Goal: Task Accomplishment & Management: Manage account settings

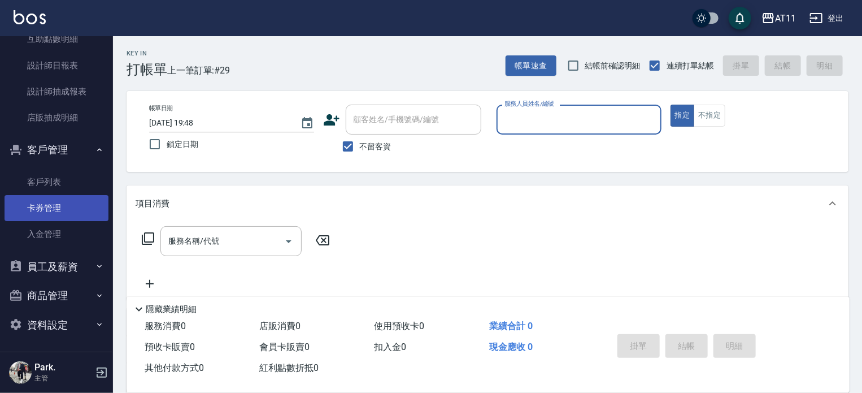
scroll to position [403, 0]
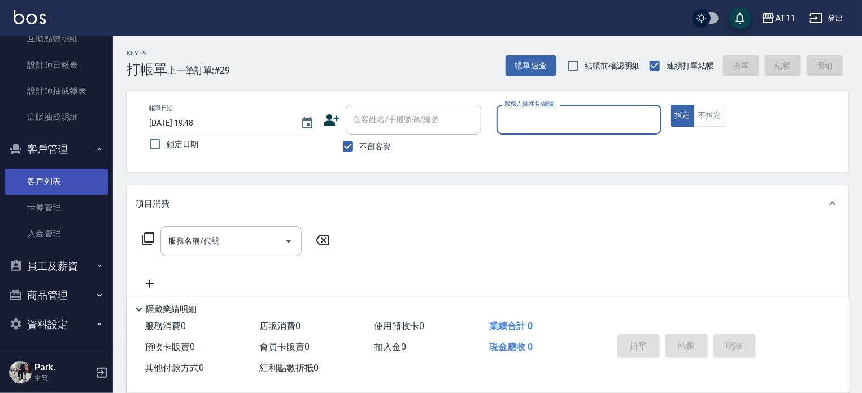
click at [72, 177] on link "客戶列表" at bounding box center [57, 181] width 104 height 26
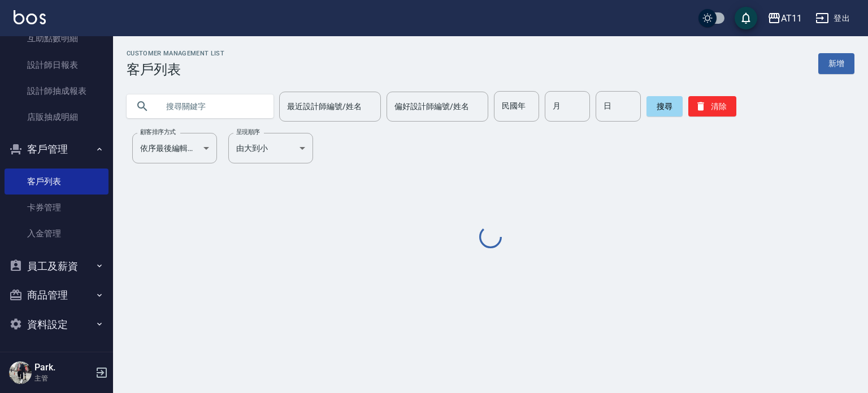
click at [181, 110] on input "text" at bounding box center [211, 106] width 106 height 31
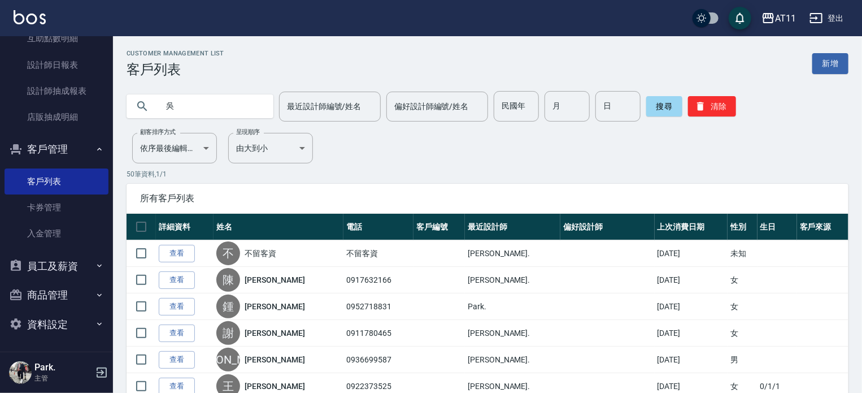
type input "吳"
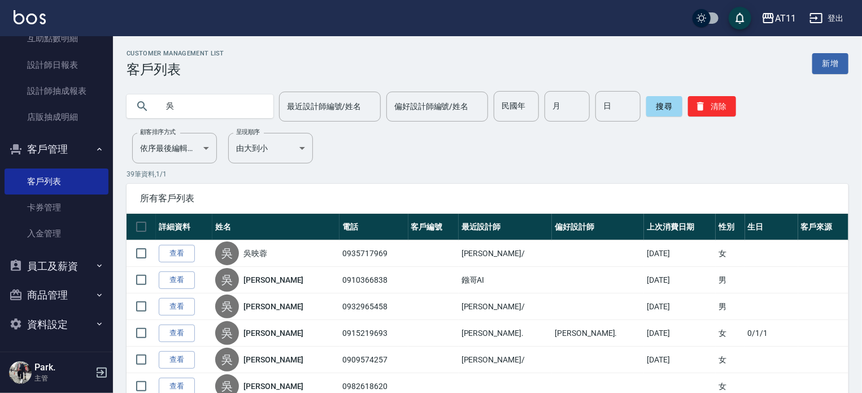
click at [194, 250] on link "查看" at bounding box center [177, 254] width 36 height 18
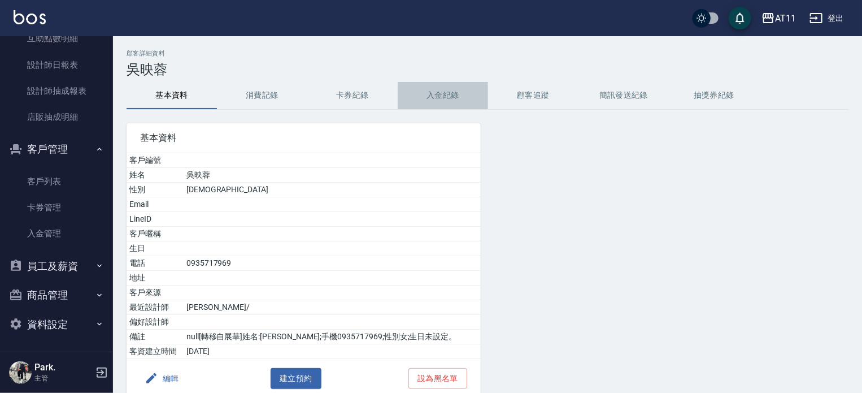
click at [472, 92] on button "入金紀錄" at bounding box center [443, 95] width 90 height 27
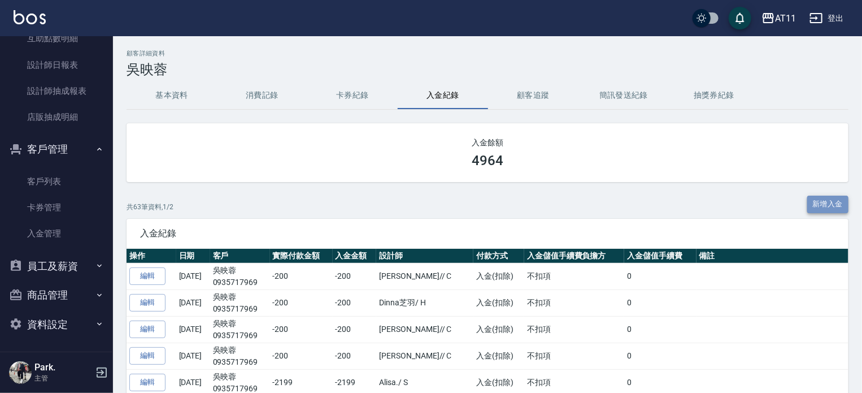
click at [825, 205] on button "新增入金" at bounding box center [829, 205] width 42 height 18
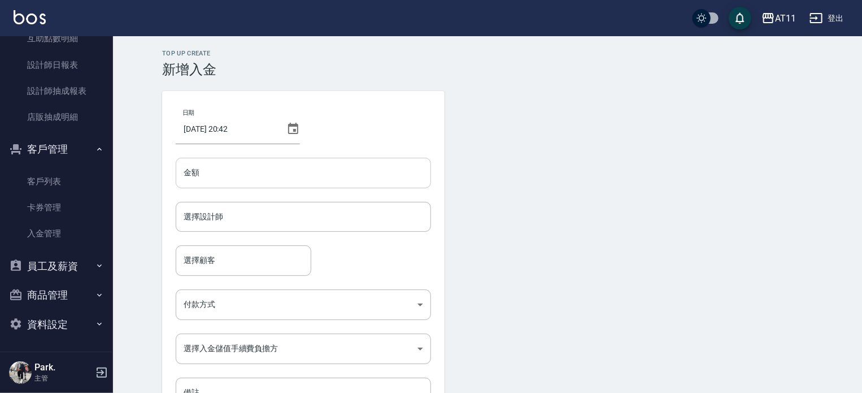
click at [278, 172] on input "金額" at bounding box center [303, 173] width 255 height 31
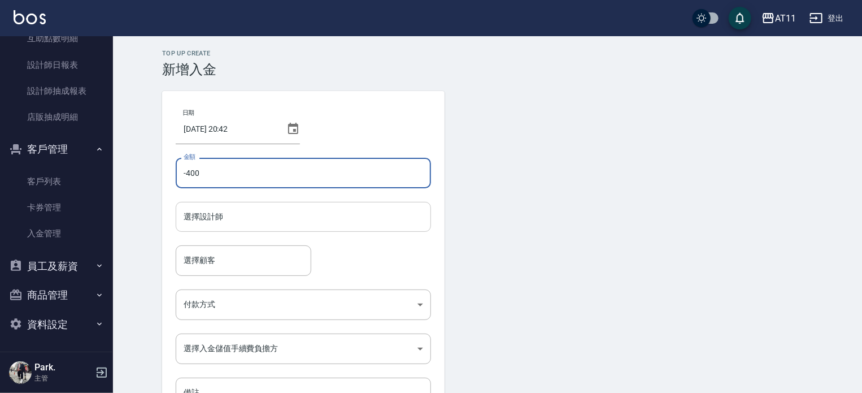
type input "-400"
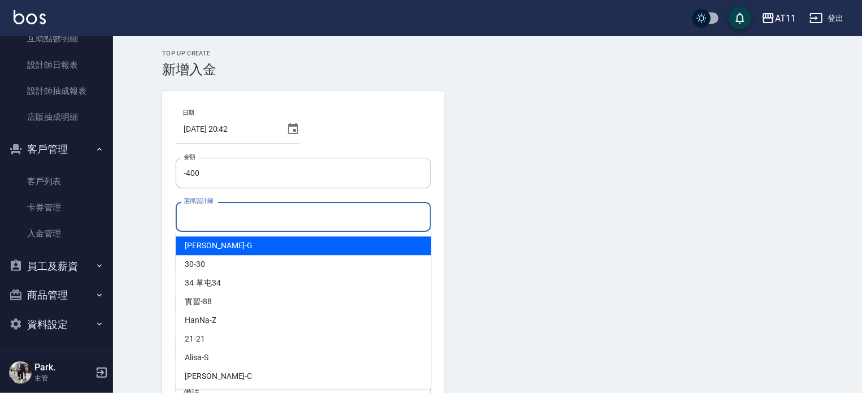
click at [212, 225] on input "選擇設計師" at bounding box center [303, 217] width 245 height 20
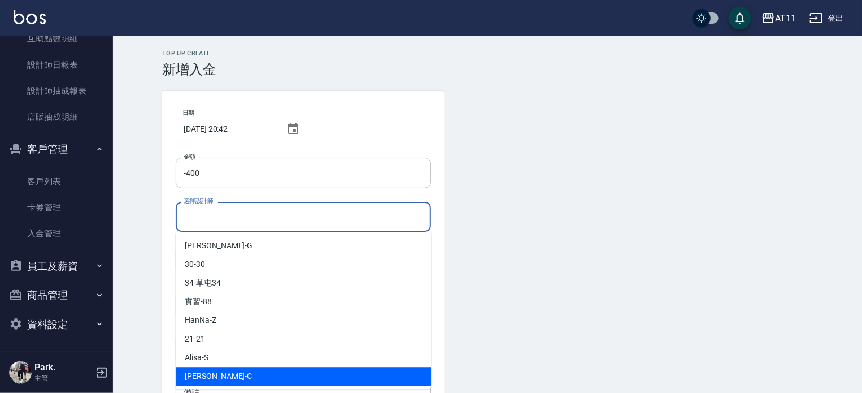
click at [215, 374] on span "Connie -C" at bounding box center [218, 376] width 67 height 12
type input "Connie-C"
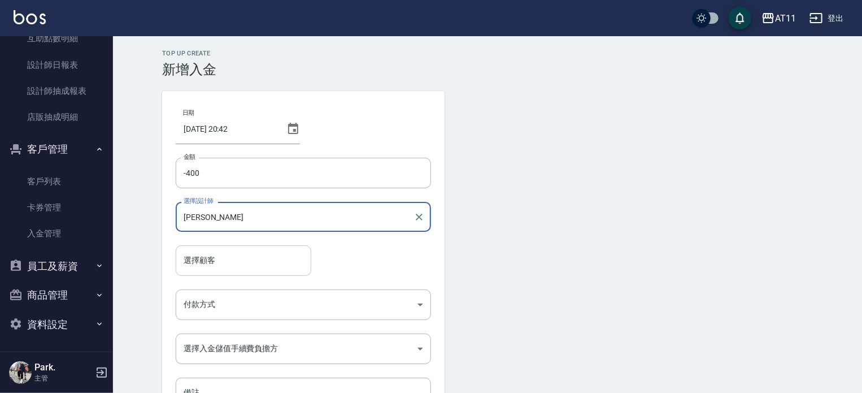
click at [220, 257] on input "選擇顧客" at bounding box center [243, 260] width 125 height 20
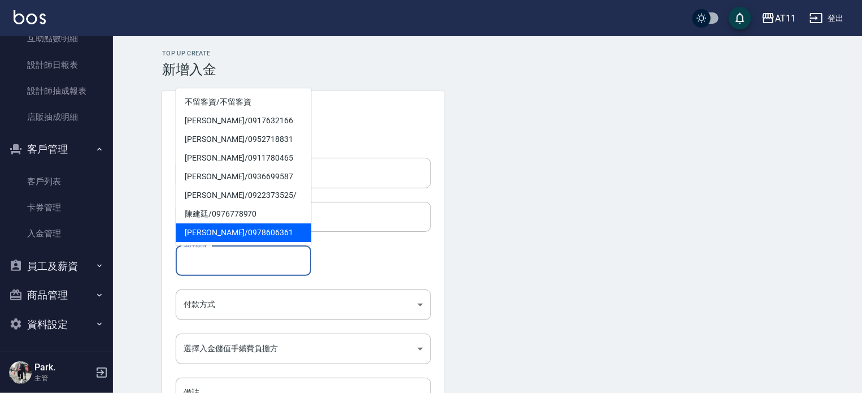
type input "ㄜ"
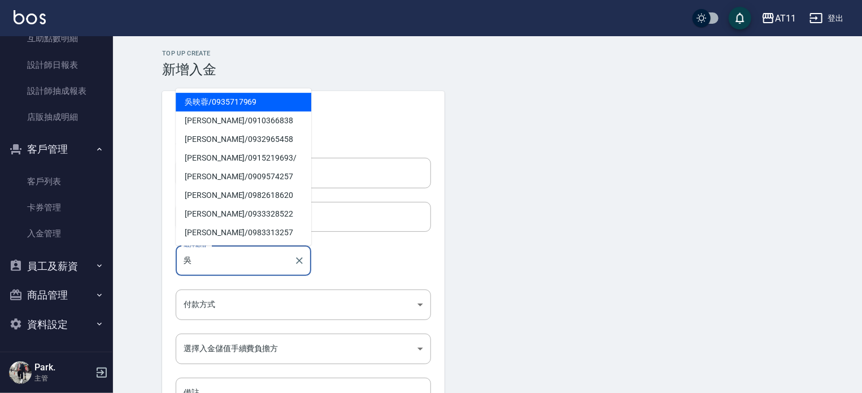
click at [251, 94] on span "吳映蓉 / 0935717969" at bounding box center [244, 102] width 136 height 19
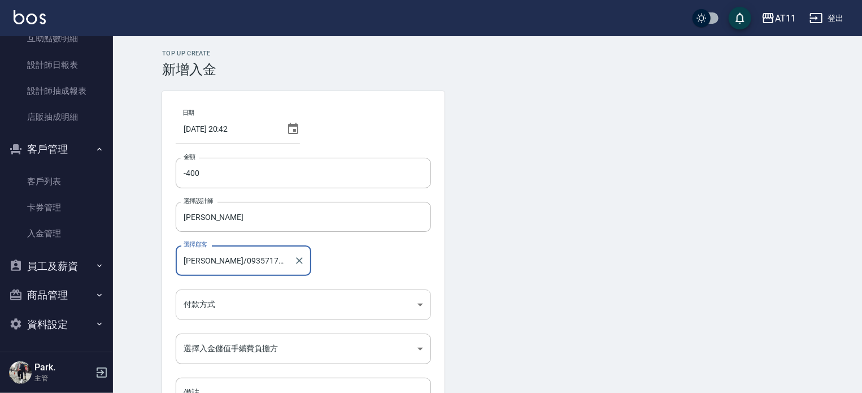
type input "吳映蓉/0935717969"
click at [219, 304] on body "AT11 登出 櫃檯作業 打帳單 帳單列表 現金收支登錄 材料自購登錄 每日結帳 排班表 現場電腦打卡 掃碼打卡 預約管理 預約管理 單日預約紀錄 單週預約紀…" at bounding box center [431, 234] width 862 height 469
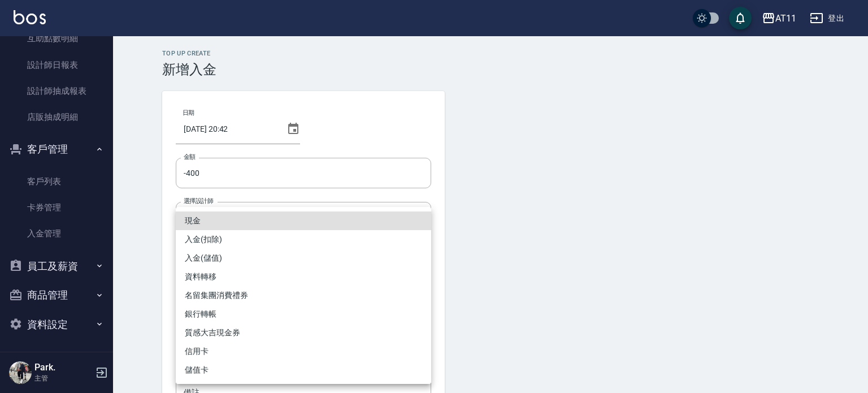
click at [226, 239] on li "入金(扣除)" at bounding box center [303, 239] width 255 height 19
type input "入金(扣除)"
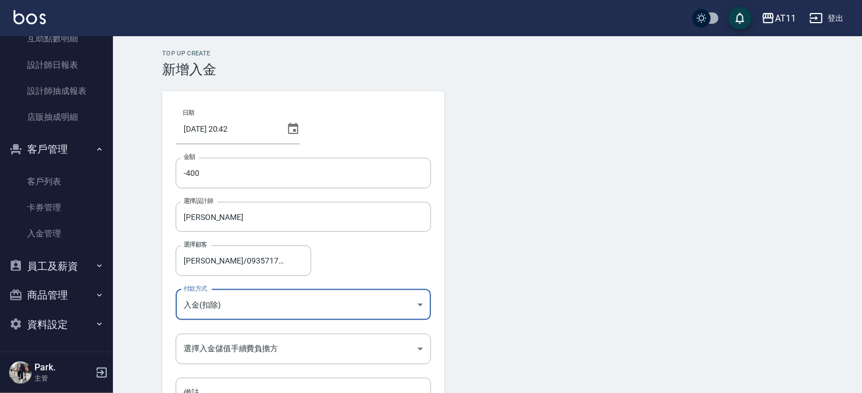
scroll to position [76, 0]
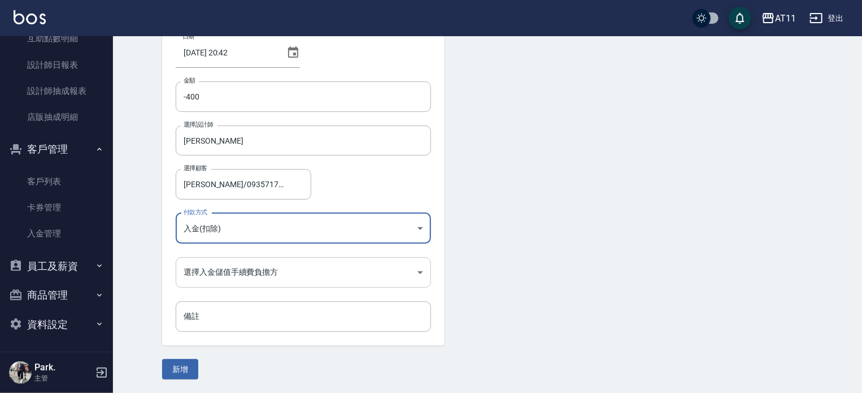
click at [212, 283] on body "AT11 登出 櫃檯作業 打帳單 帳單列表 現金收支登錄 材料自購登錄 每日結帳 排班表 現場電腦打卡 掃碼打卡 預約管理 預約管理 單日預約紀錄 單週預約紀…" at bounding box center [431, 158] width 862 height 469
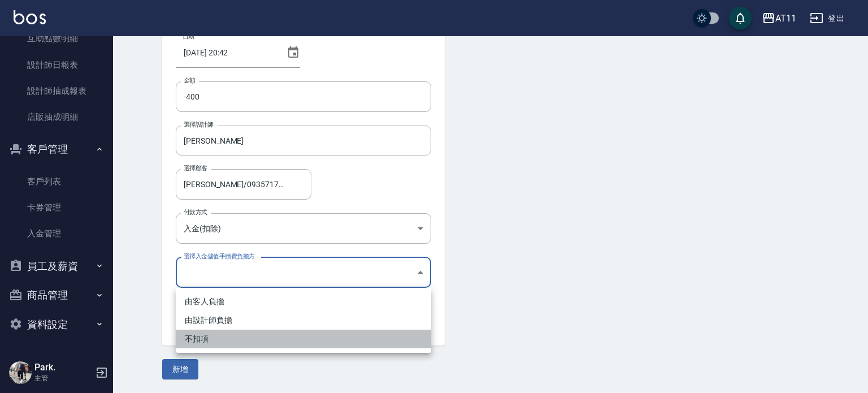
click at [203, 345] on li "不扣項" at bounding box center [303, 338] width 255 height 19
type input "WITHOUTHANDLINGFEE"
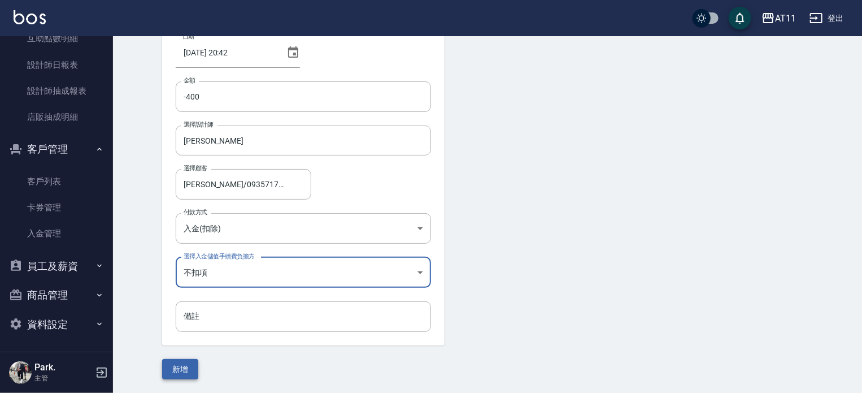
click at [181, 361] on button "新增" at bounding box center [180, 369] width 36 height 21
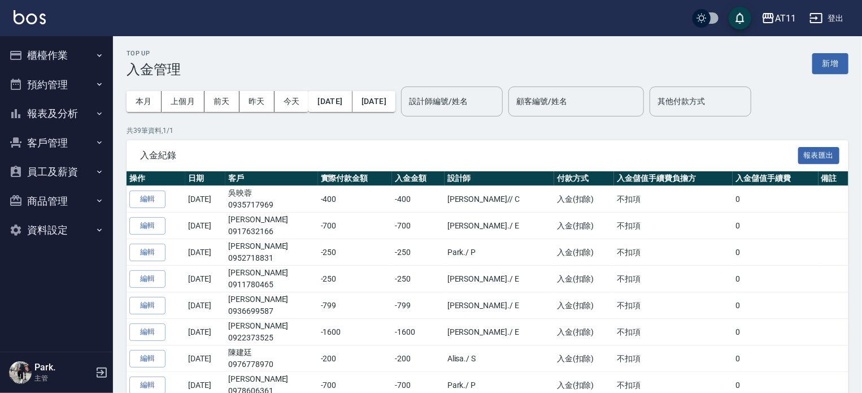
click at [58, 149] on button "客戶管理" at bounding box center [57, 142] width 104 height 29
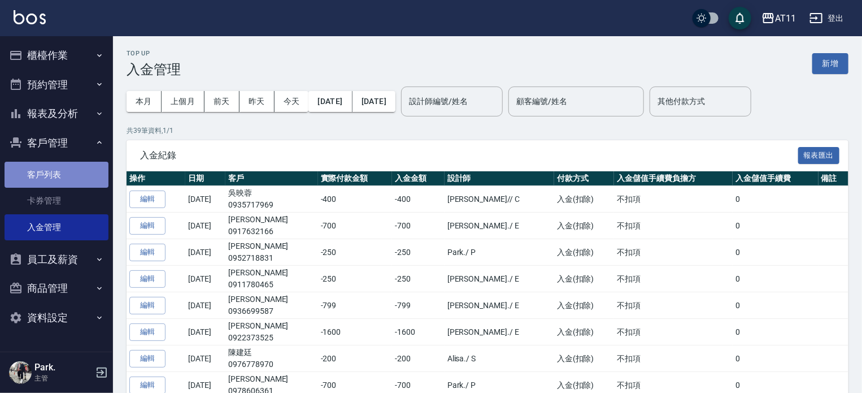
click at [54, 173] on link "客戶列表" at bounding box center [57, 175] width 104 height 26
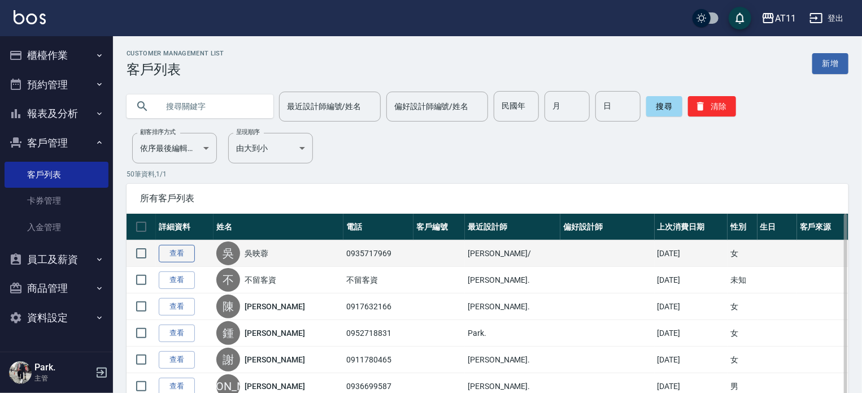
click at [168, 259] on link "查看" at bounding box center [177, 254] width 36 height 18
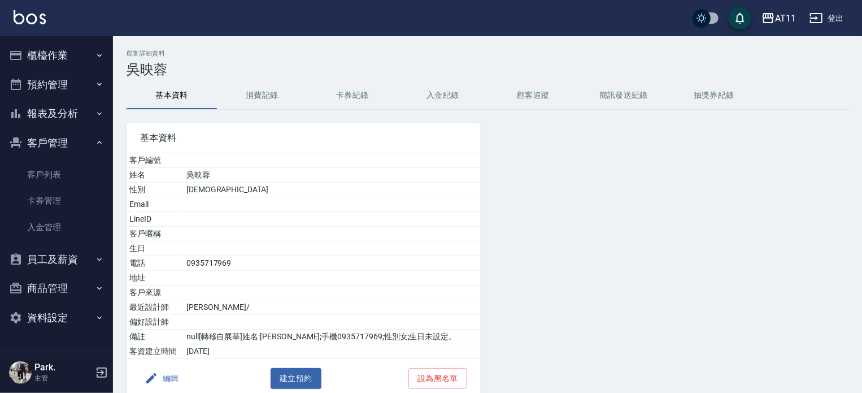
click at [465, 96] on button "入金紀錄" at bounding box center [443, 95] width 90 height 27
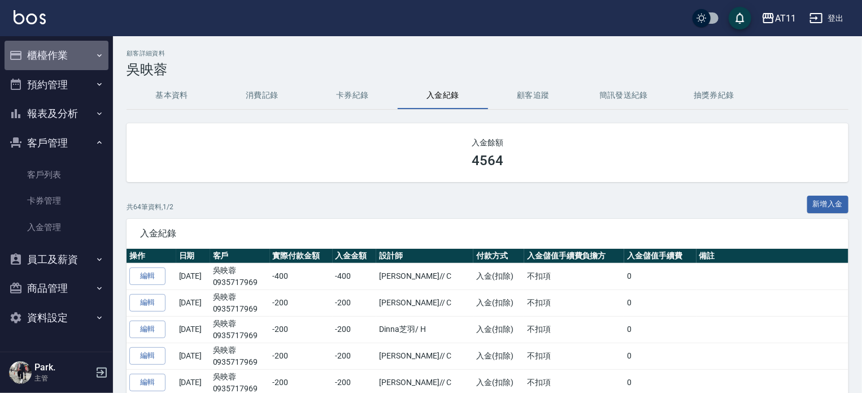
click at [36, 60] on button "櫃檯作業" at bounding box center [57, 55] width 104 height 29
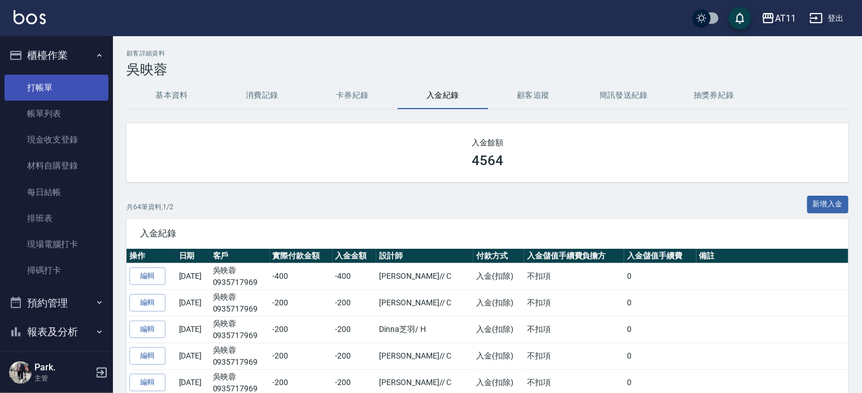
click at [68, 88] on link "打帳單" at bounding box center [57, 88] width 104 height 26
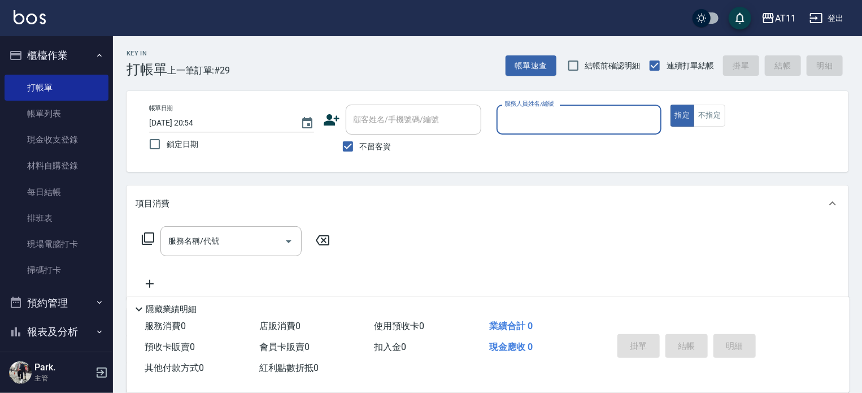
type input "ㄏ"
type input "Connie-C"
type button "true"
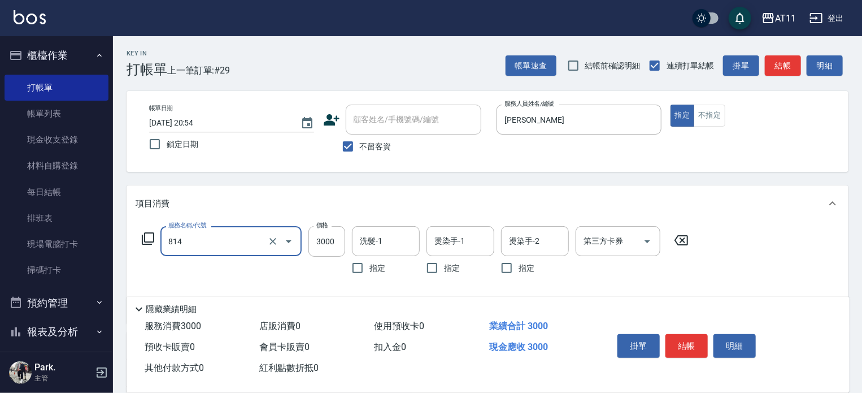
type input "過年染髮B餐(814)"
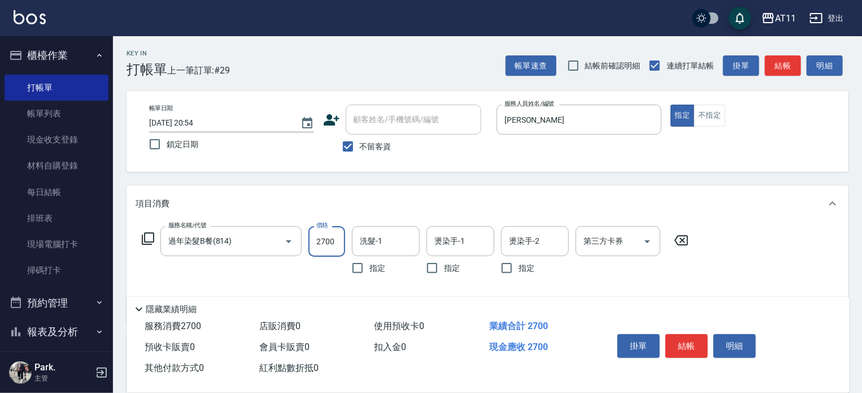
type input "2700"
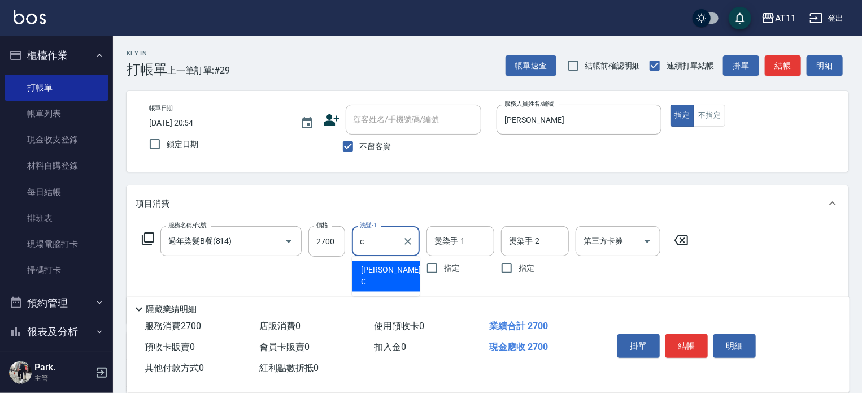
type input "Connie-C"
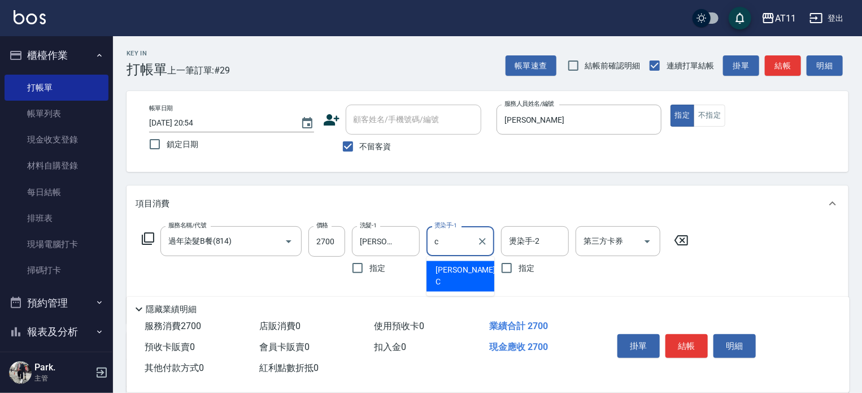
type input "Connie-C"
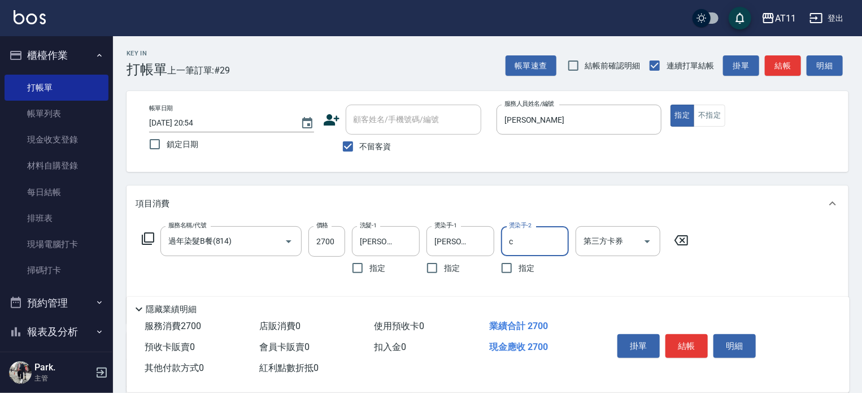
type input "Connie-C"
drag, startPoint x: 684, startPoint y: 340, endPoint x: 689, endPoint y: 339, distance: 5.8
click at [684, 340] on button "結帳" at bounding box center [687, 346] width 42 height 24
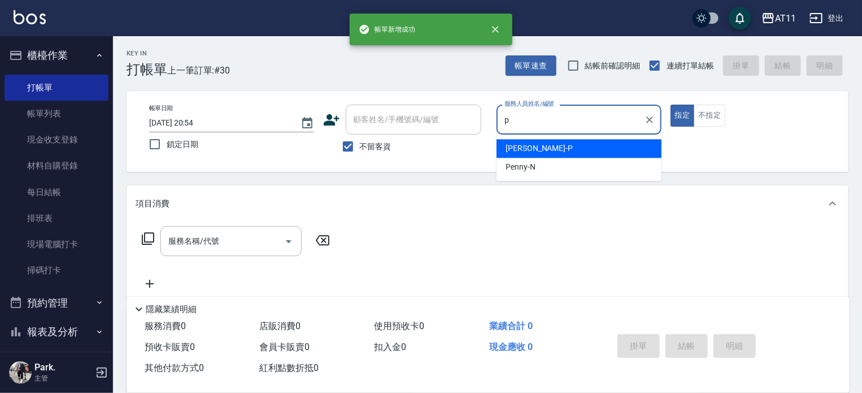
type input "Park-P"
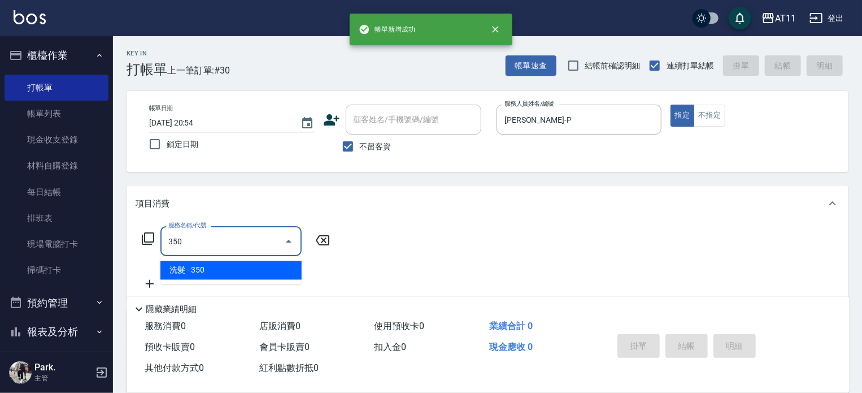
type input "洗髮(350)"
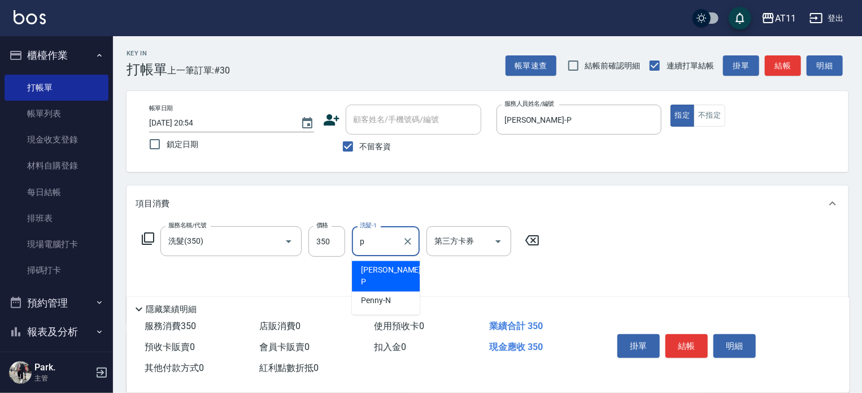
type input "Park-P"
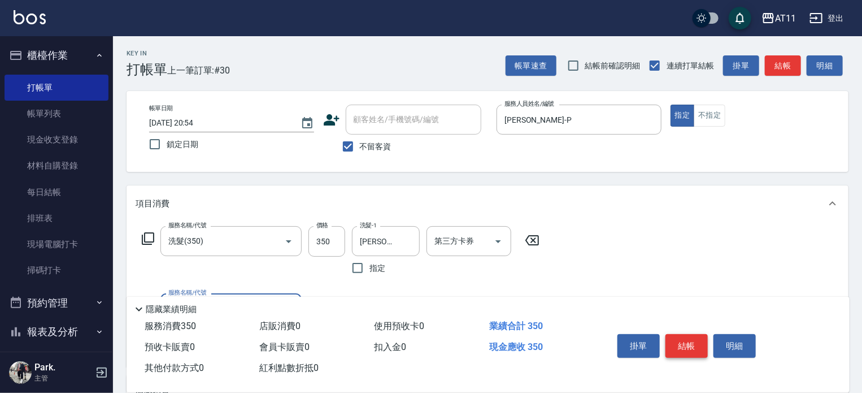
click at [680, 339] on button "結帳" at bounding box center [687, 346] width 42 height 24
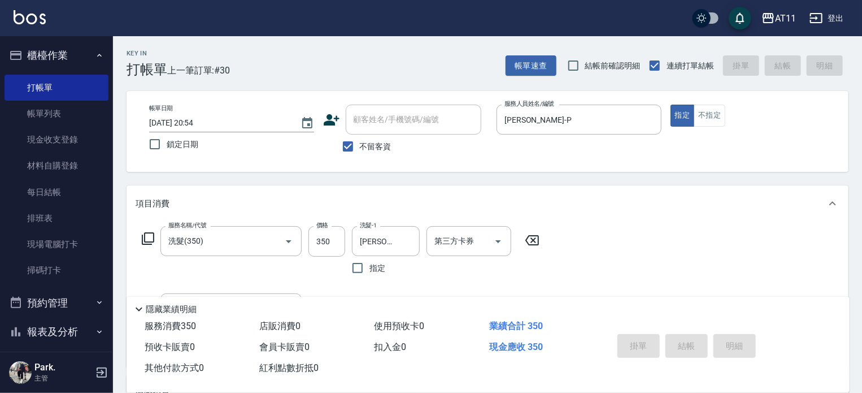
type input "2025/10/08 20:55"
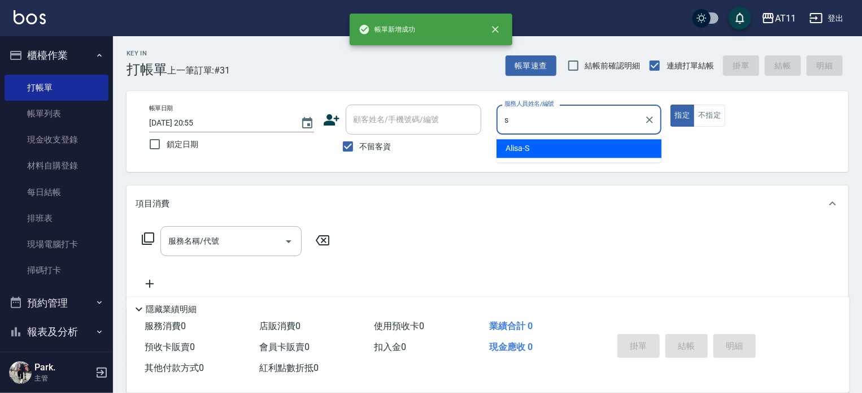
type input "Alisa-S"
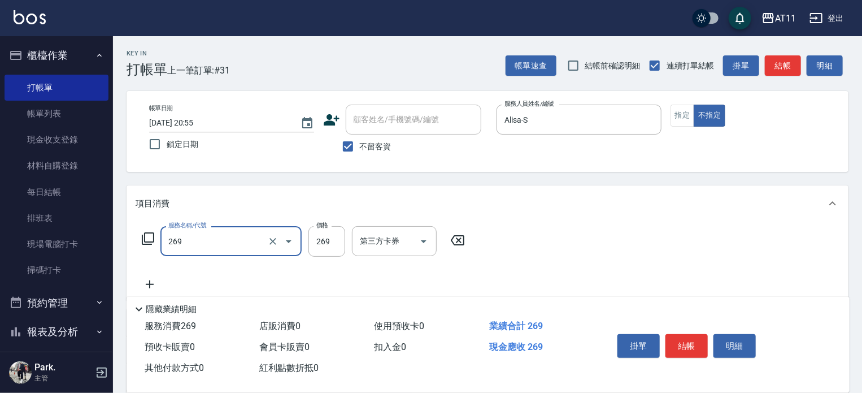
type input "一般洗剪(269)"
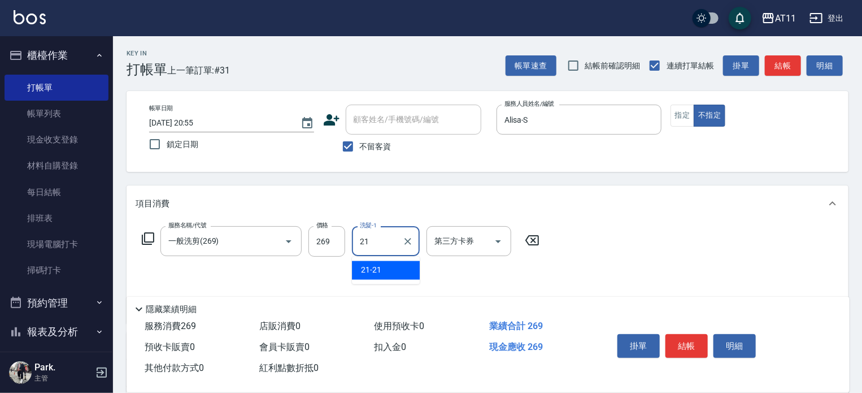
type input "21-21"
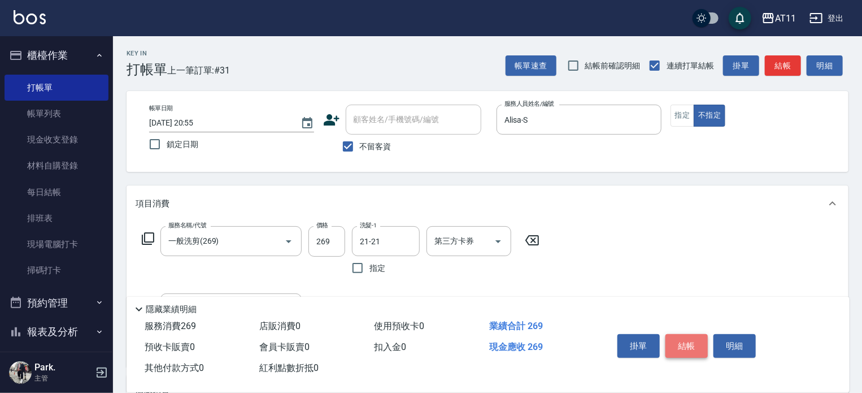
drag, startPoint x: 691, startPoint y: 343, endPoint x: 731, endPoint y: 355, distance: 41.3
click at [692, 343] on button "結帳" at bounding box center [687, 346] width 42 height 24
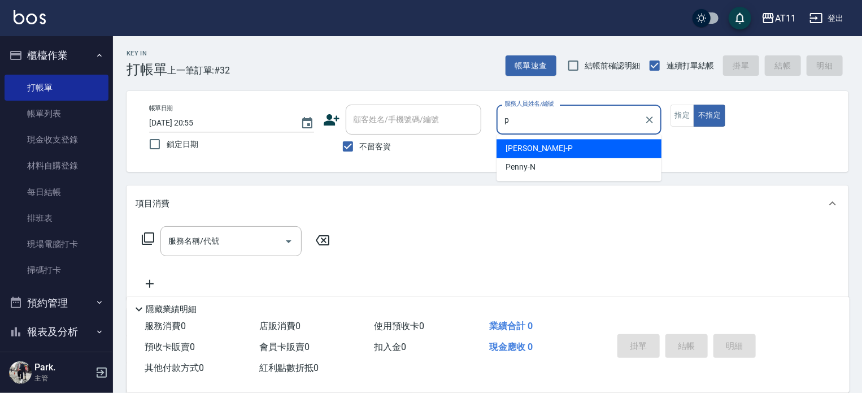
type input "Park-P"
type button "false"
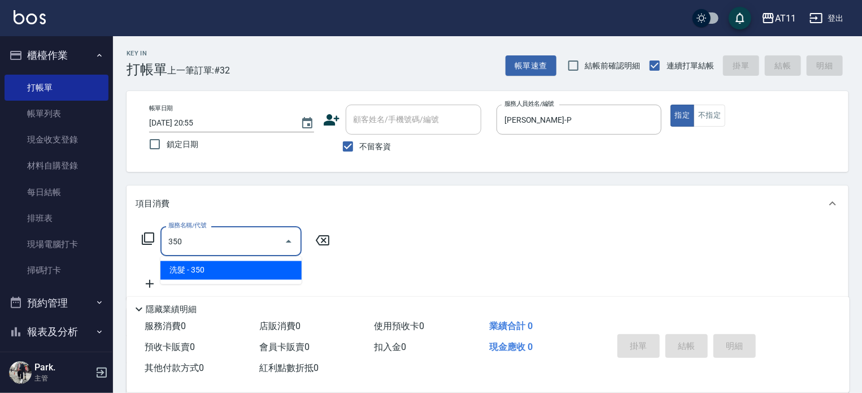
type input "洗髮(350)"
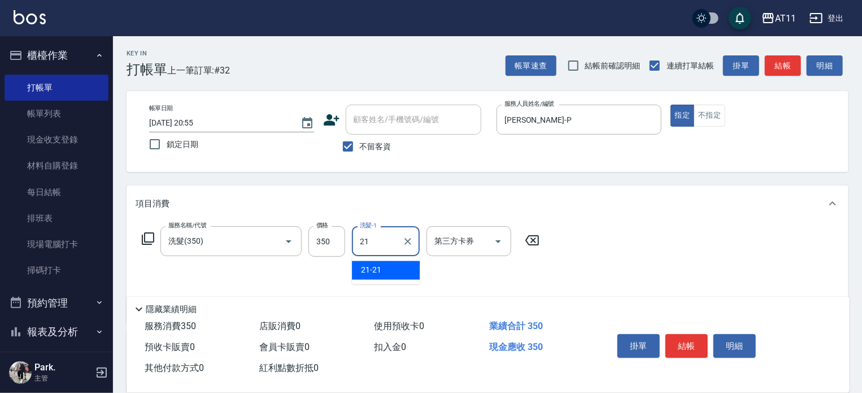
type input "21-21"
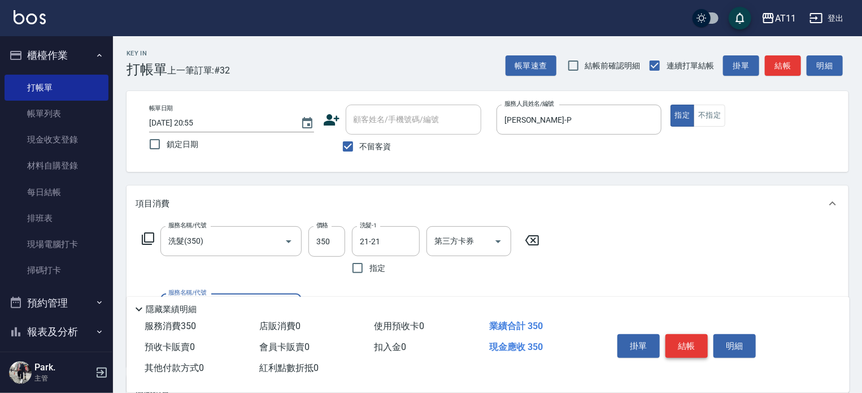
click at [689, 335] on button "結帳" at bounding box center [687, 346] width 42 height 24
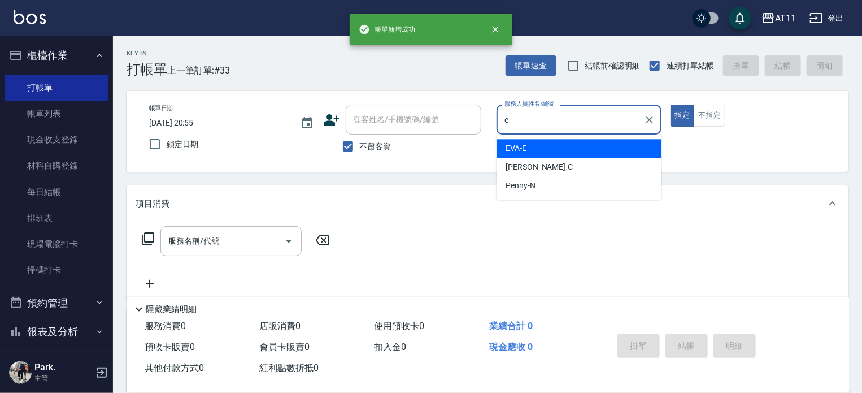
type input "EVA-E"
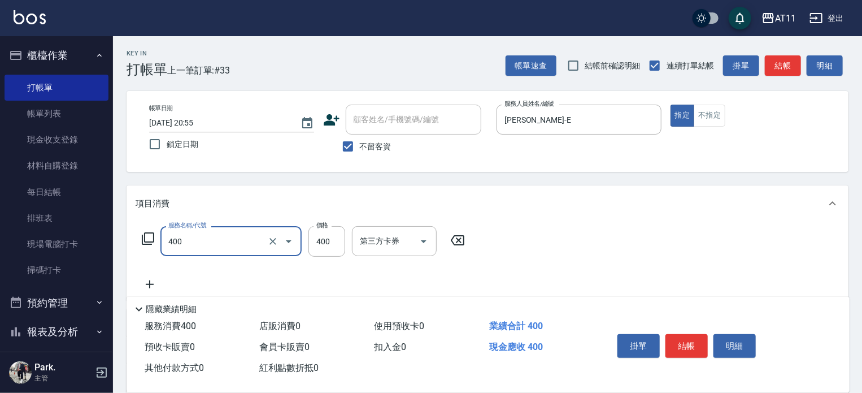
type input "洗剪(400)"
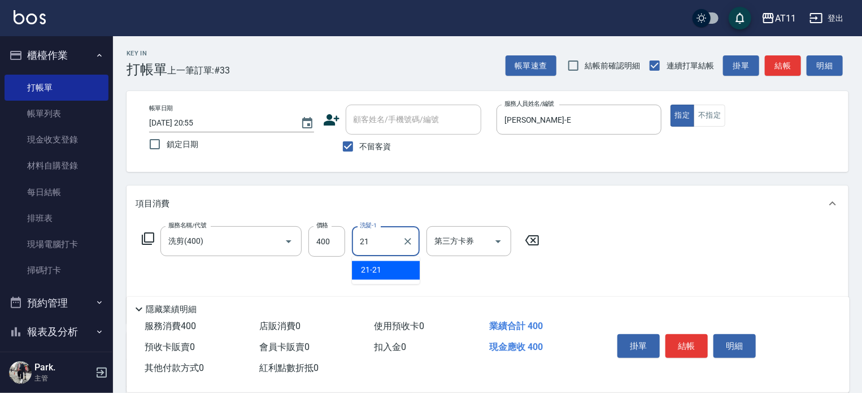
type input "21-21"
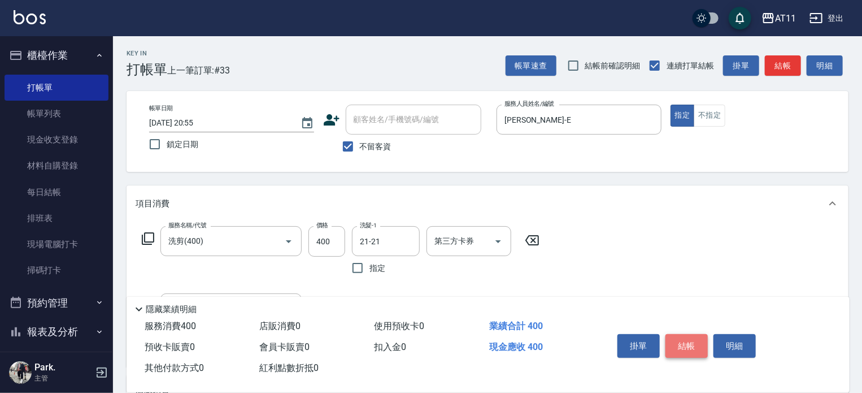
click at [689, 339] on button "結帳" at bounding box center [687, 346] width 42 height 24
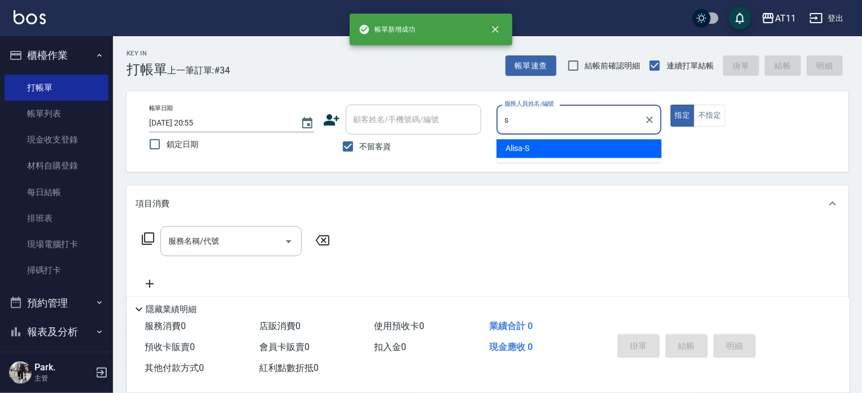
type input "Alisa-S"
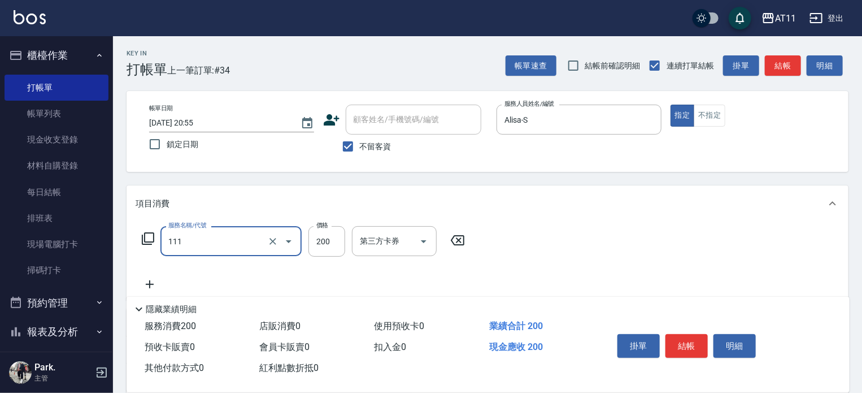
type input "精油洗髮(111)"
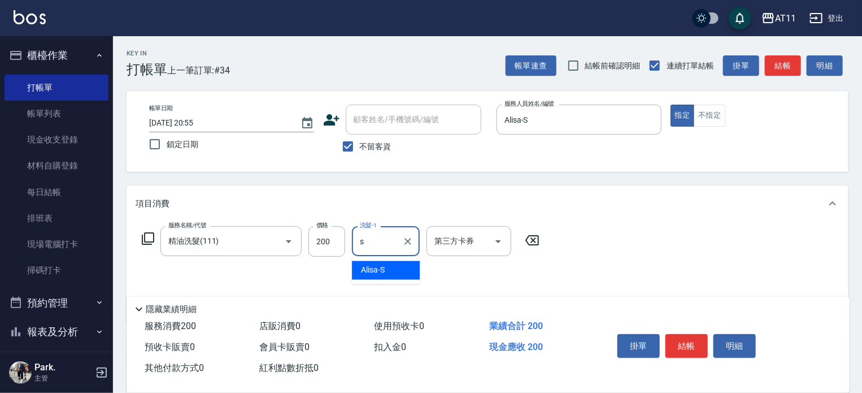
type input "Alisa-S"
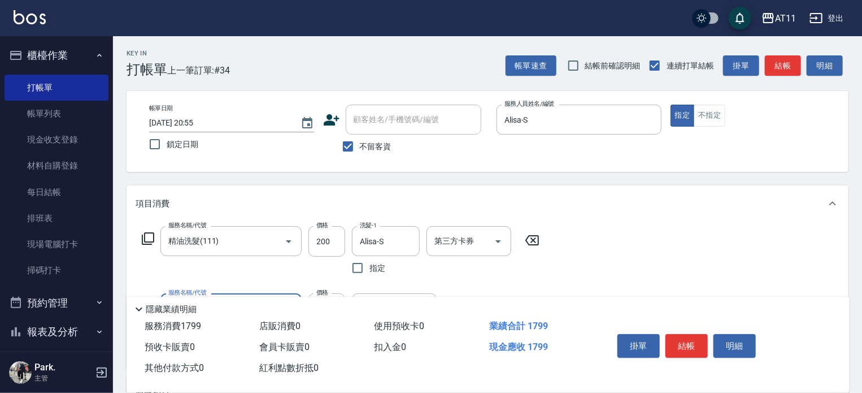
type input "染髮套餐(1599)"
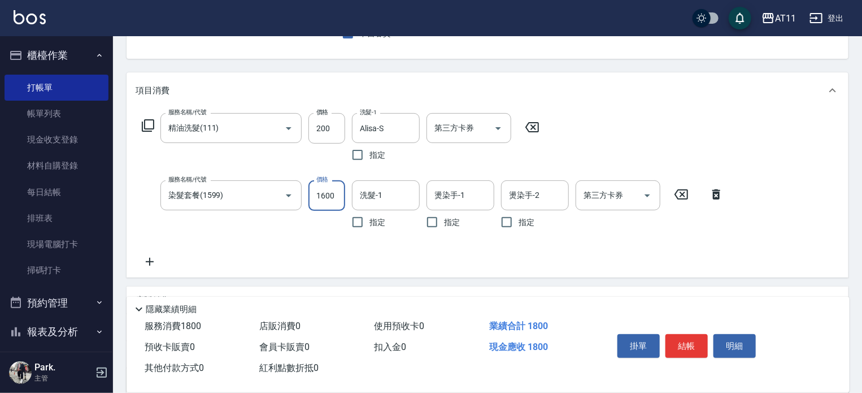
type input "1600"
type input "Alisa-S"
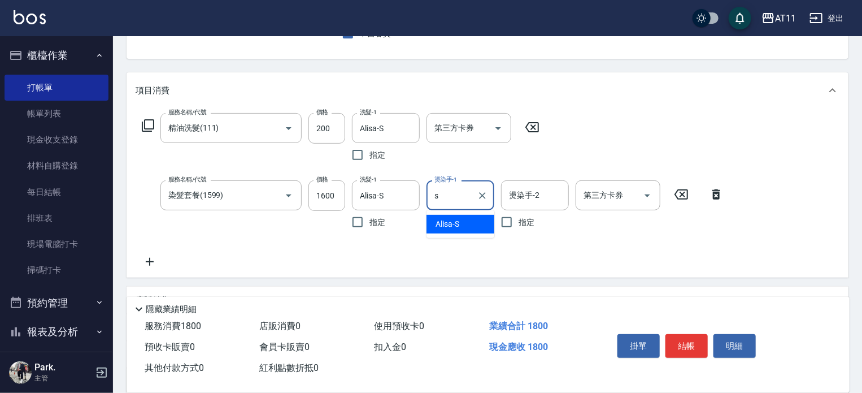
type input "Alisa-S"
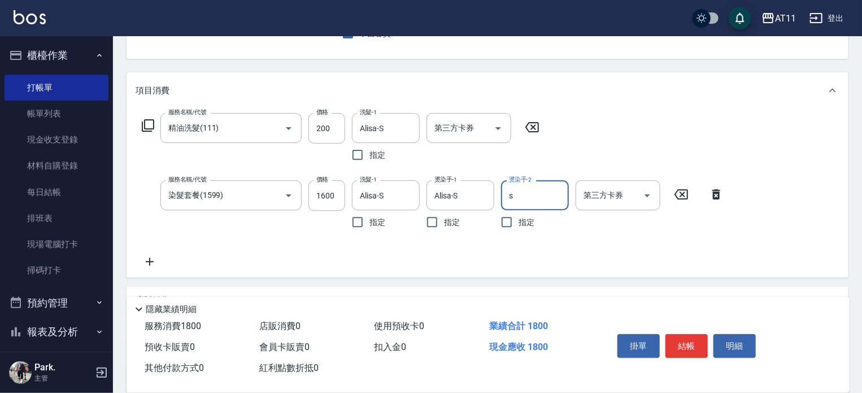
type input "Alisa-S"
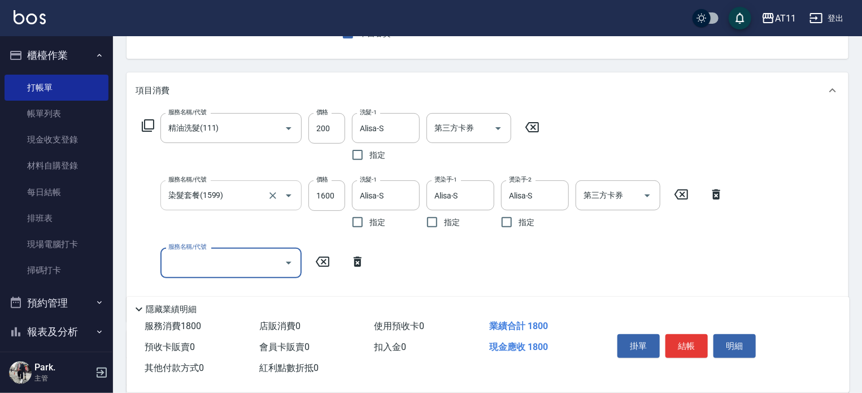
click at [256, 196] on input "染髮套餐(1599)" at bounding box center [215, 195] width 99 height 20
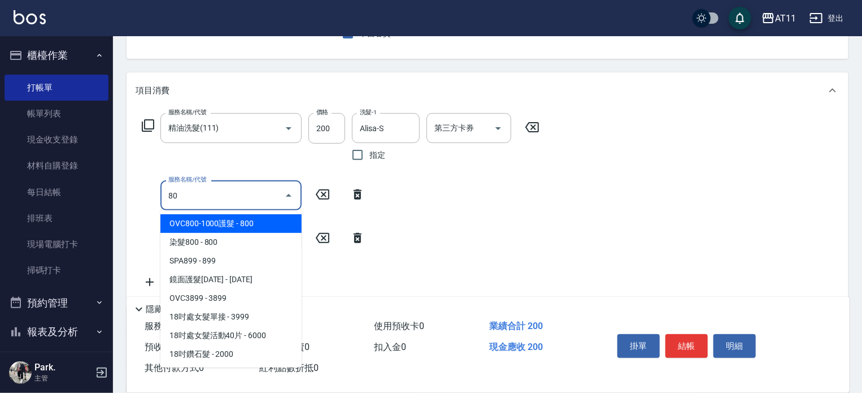
scroll to position [0, 0]
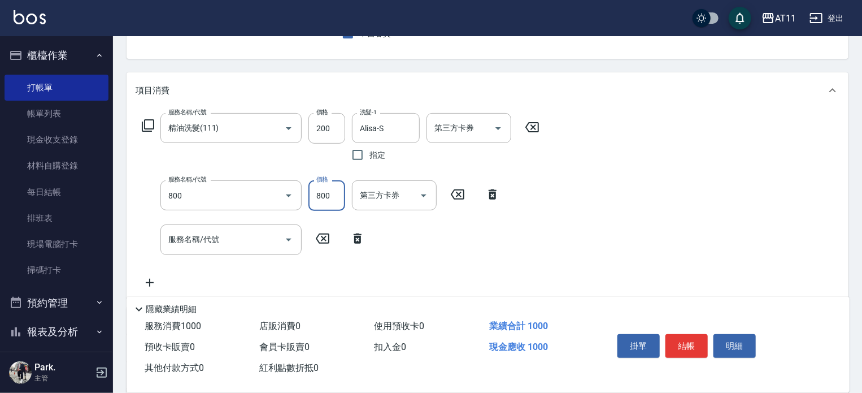
type input "染髮800(800)"
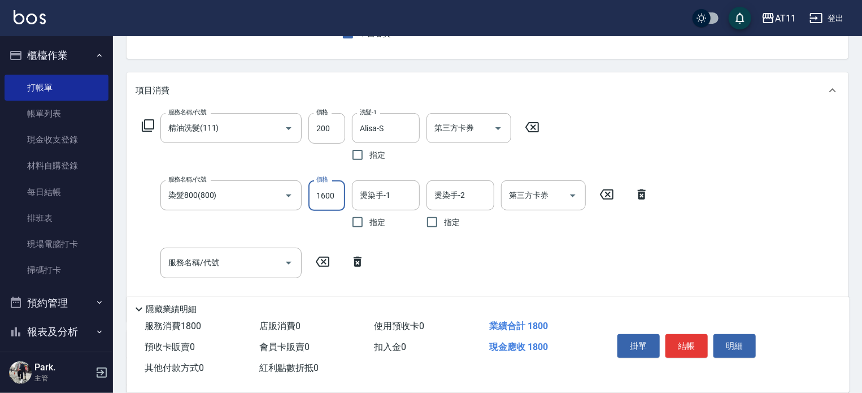
type input "1600"
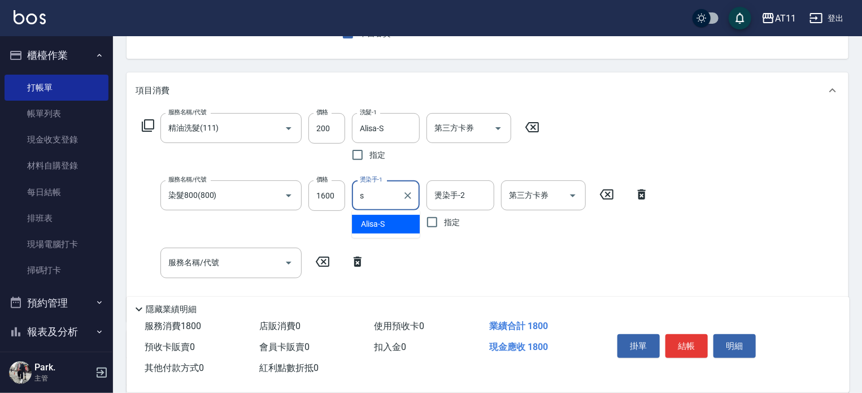
type input "Alisa-S"
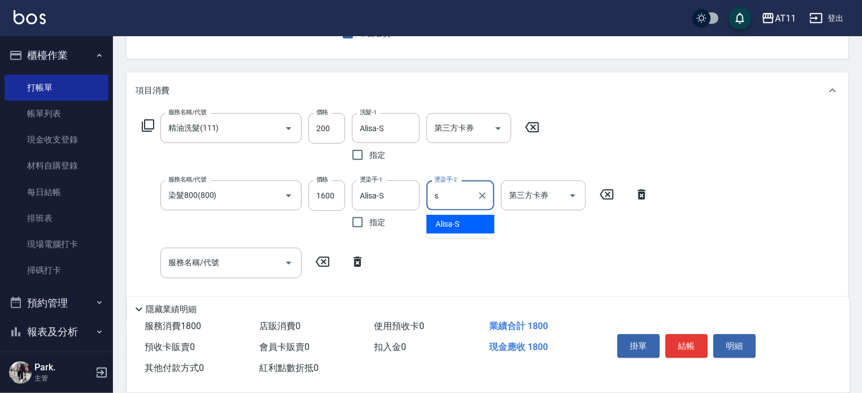
type input "Alisa-S"
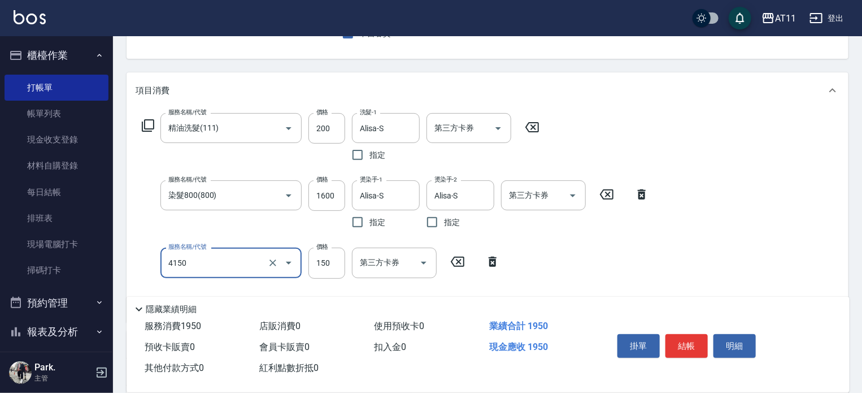
type input "天天瞬護(4150)"
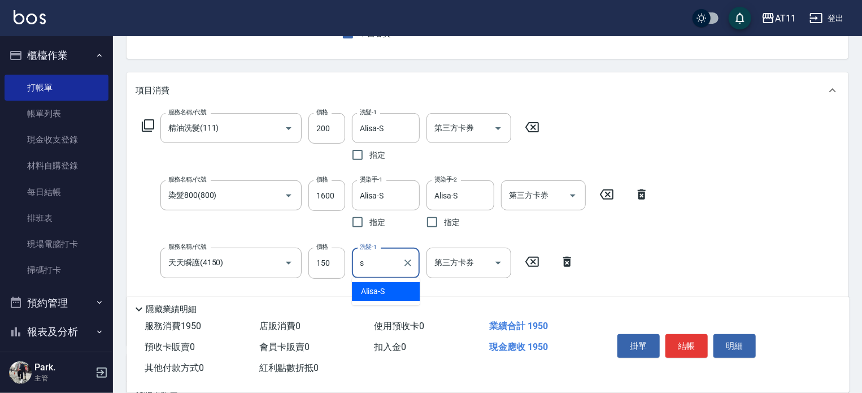
type input "Alisa-S"
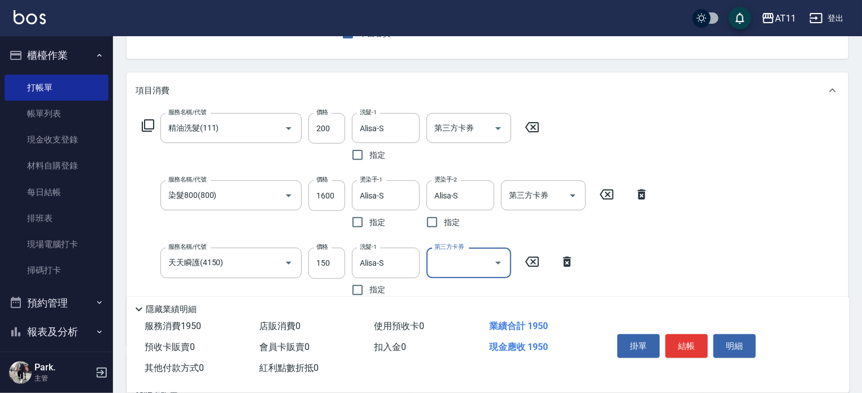
click at [674, 341] on button "結帳" at bounding box center [687, 346] width 42 height 24
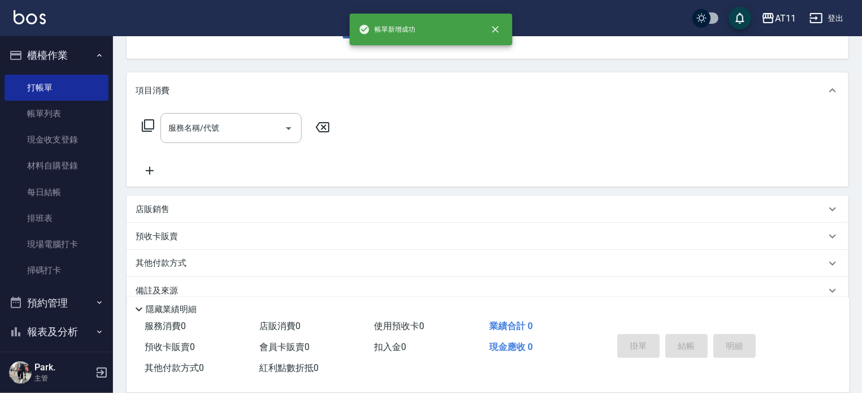
scroll to position [110, 0]
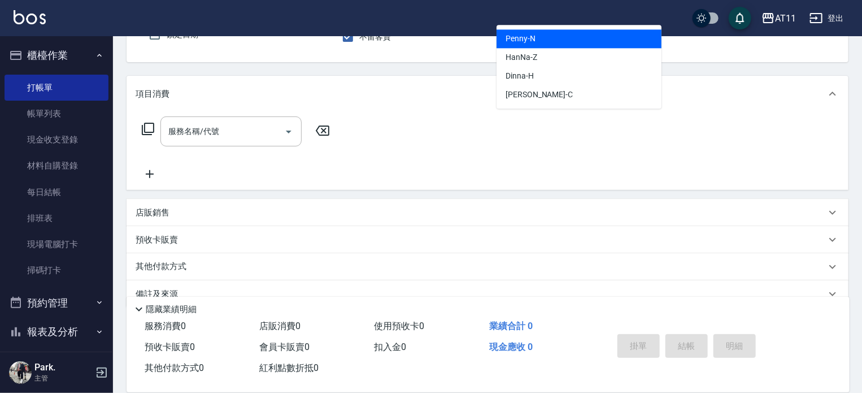
type input "Penny-N"
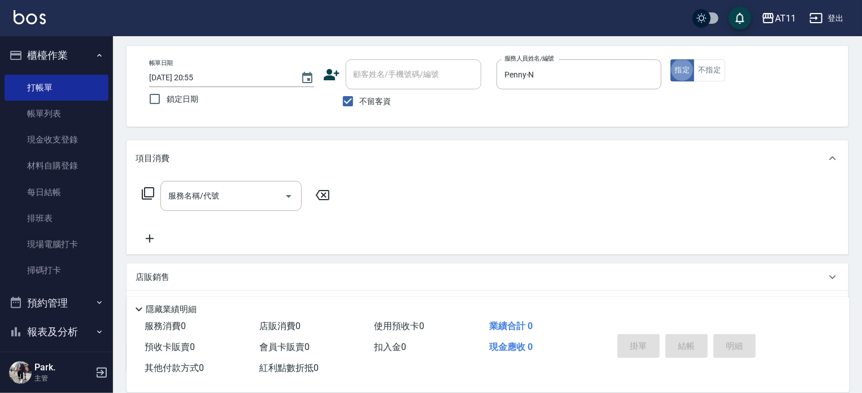
scroll to position [0, 0]
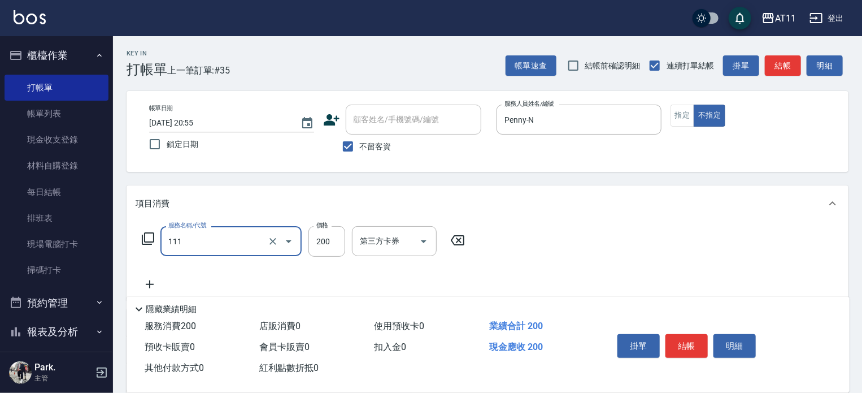
type input "精油洗髮(111)"
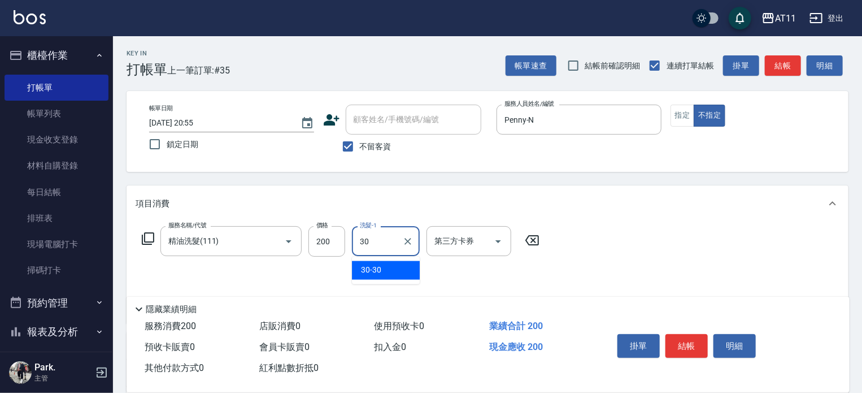
type input "30-30"
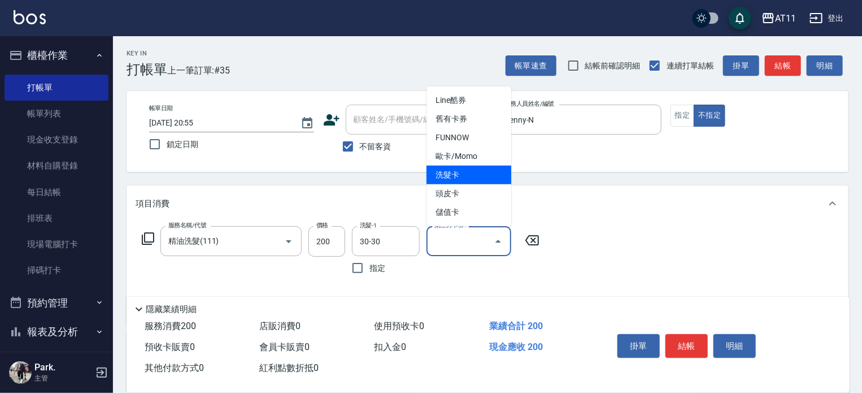
type input "洗髮卡"
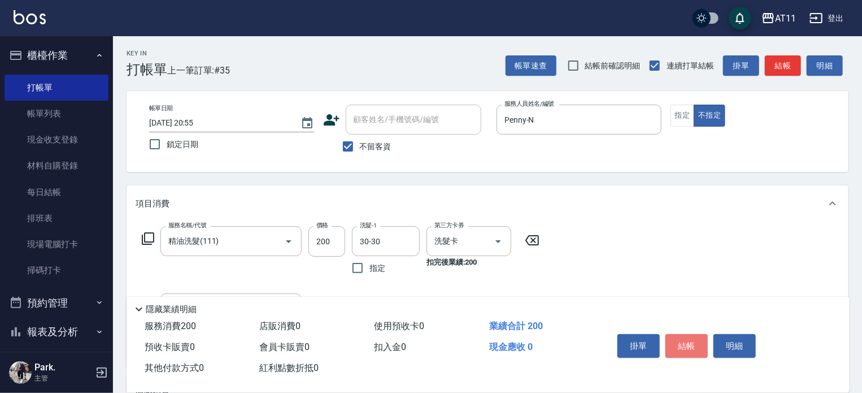
click at [676, 345] on button "結帳" at bounding box center [687, 346] width 42 height 24
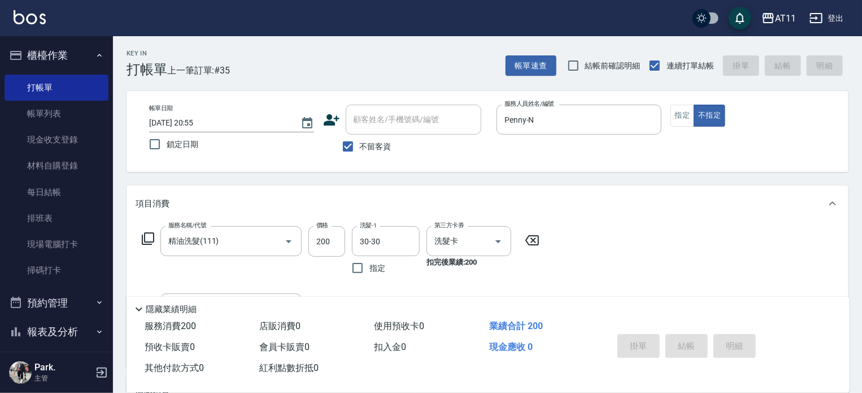
type input "2025/10/08 20:56"
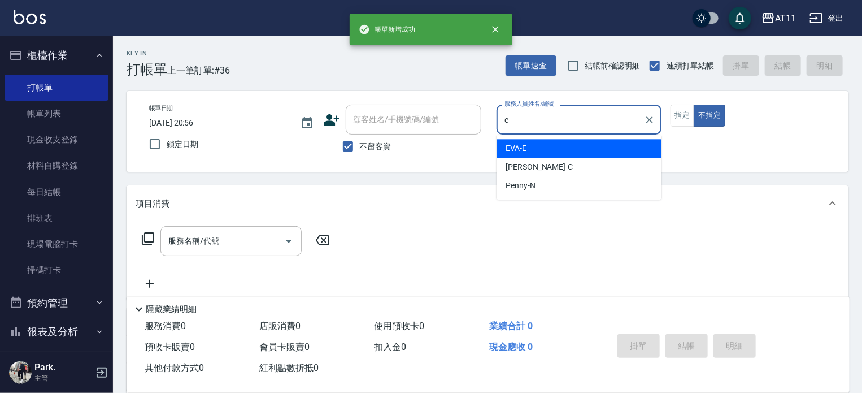
type input "EVA-E"
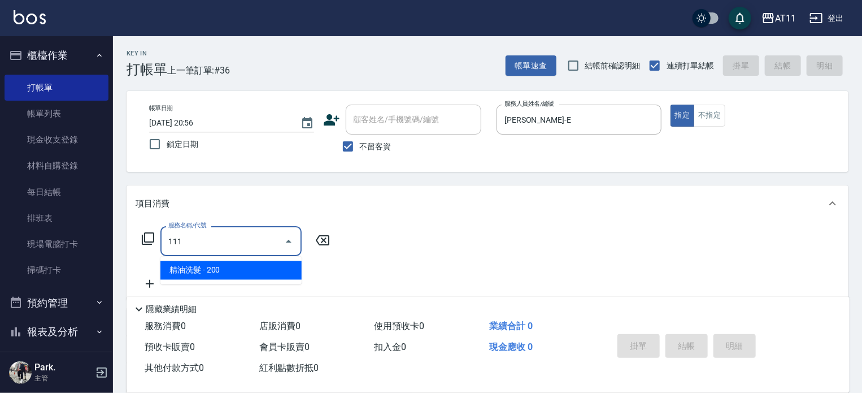
type input "精油洗髮(111)"
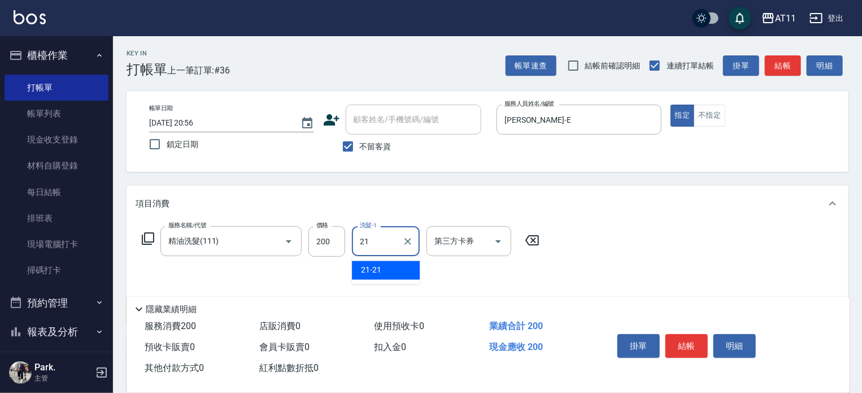
type input "21-21"
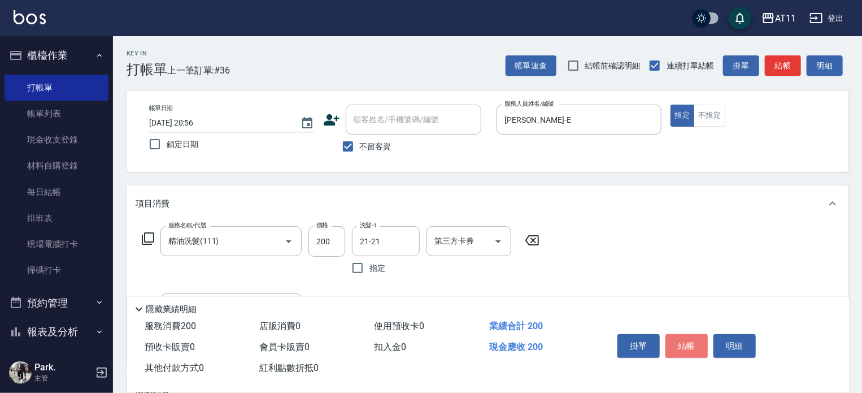
click at [676, 345] on button "結帳" at bounding box center [687, 346] width 42 height 24
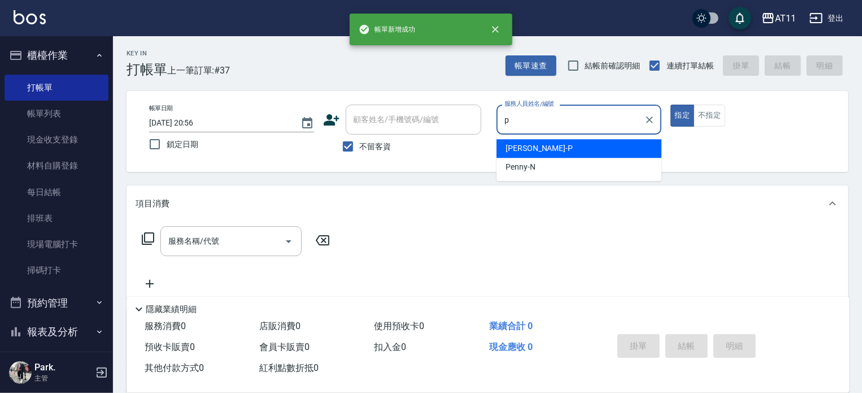
type input "Park-P"
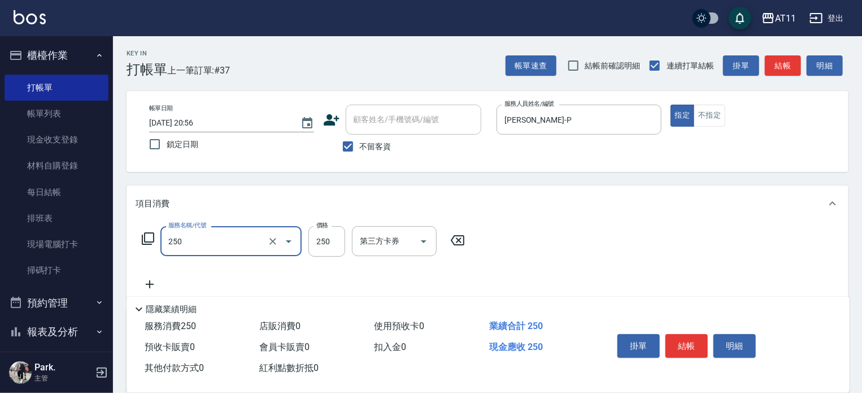
type input "B級單剪(250)"
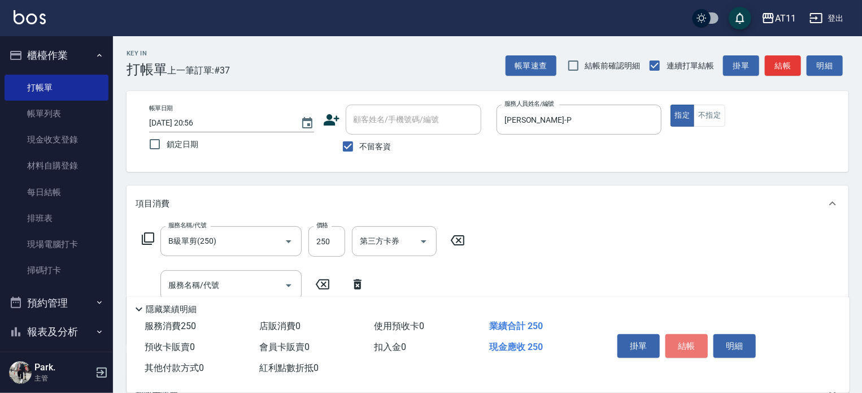
click at [676, 345] on button "結帳" at bounding box center [687, 346] width 42 height 24
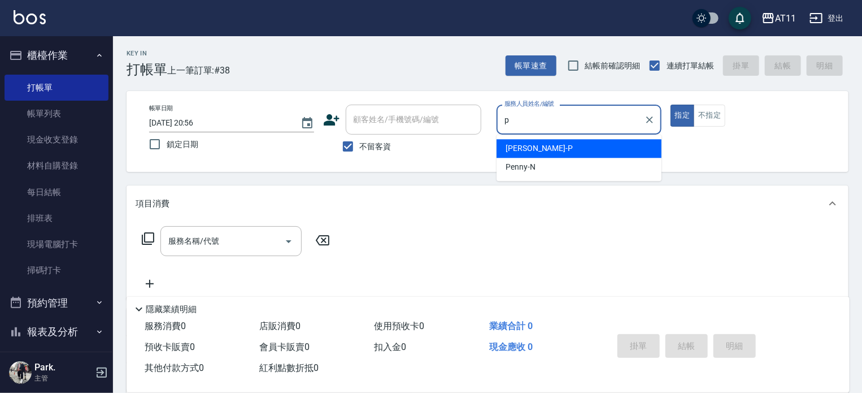
type input "Park-P"
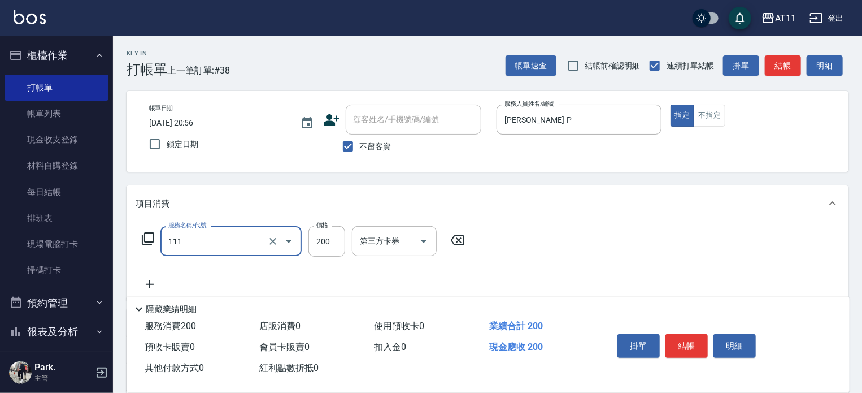
type input "精油洗髮(111)"
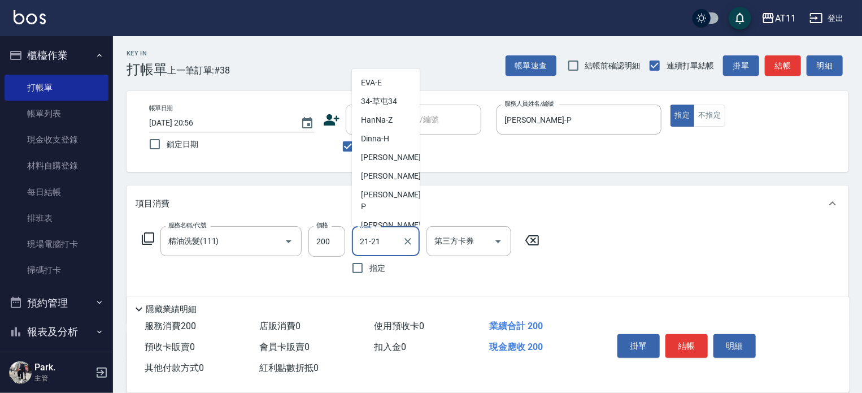
click at [396, 242] on input "21-21" at bounding box center [377, 241] width 41 height 20
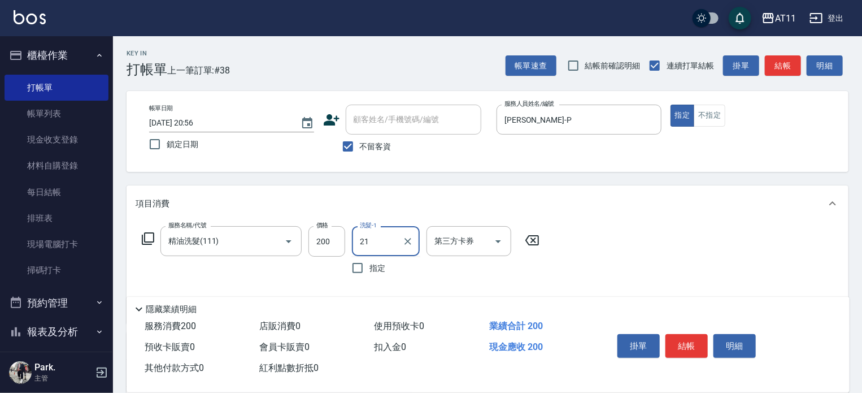
type input "2"
type input "30-30"
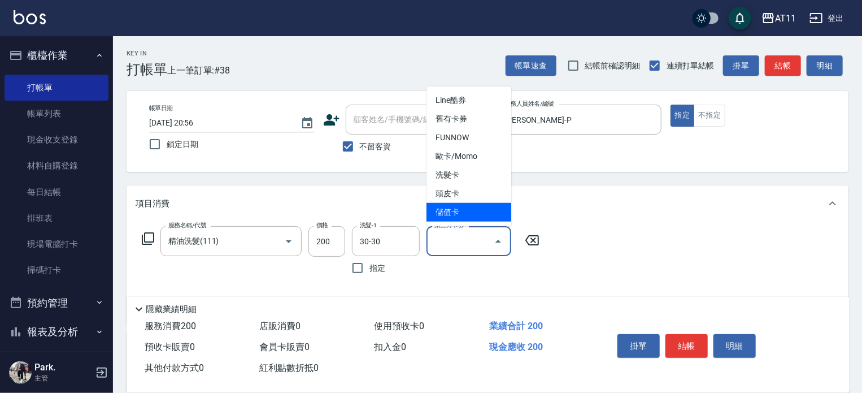
type input "儲值卡"
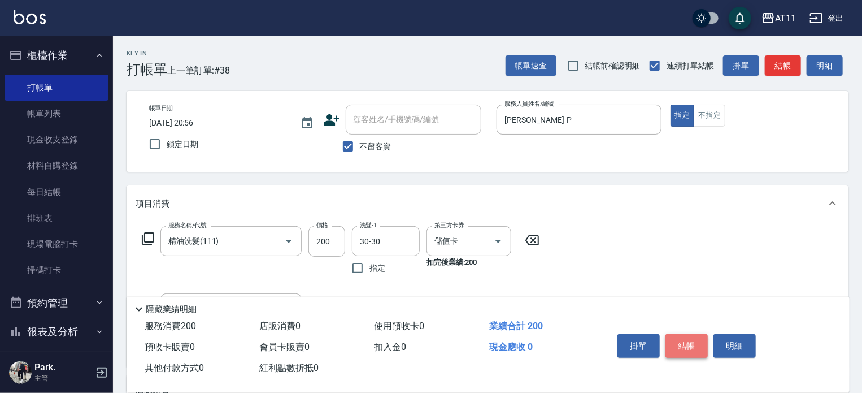
click at [680, 343] on button "結帳" at bounding box center [687, 346] width 42 height 24
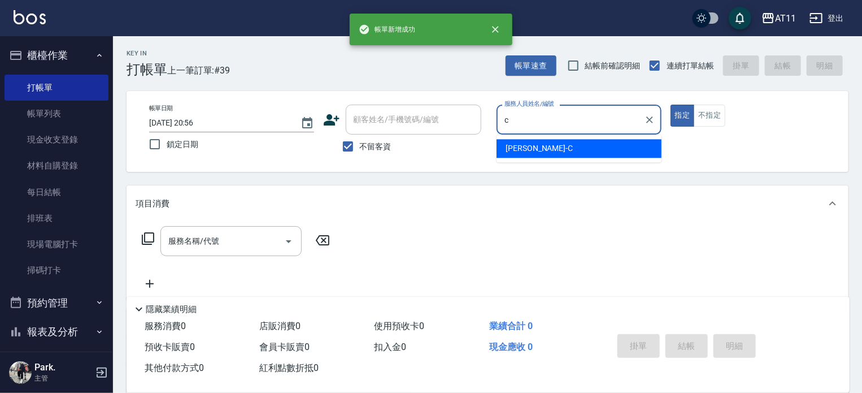
type input "Connie-C"
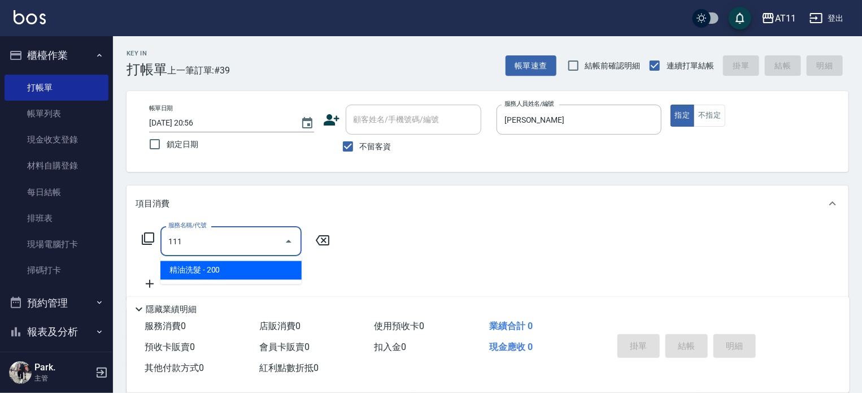
type input "精油洗髮(111)"
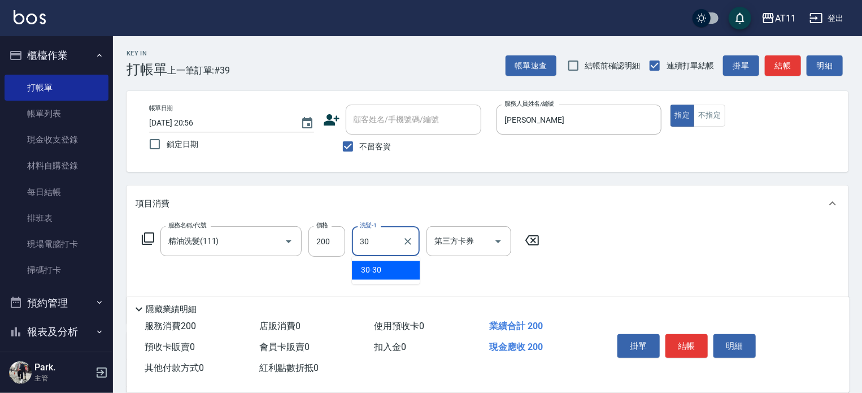
type input "30-30"
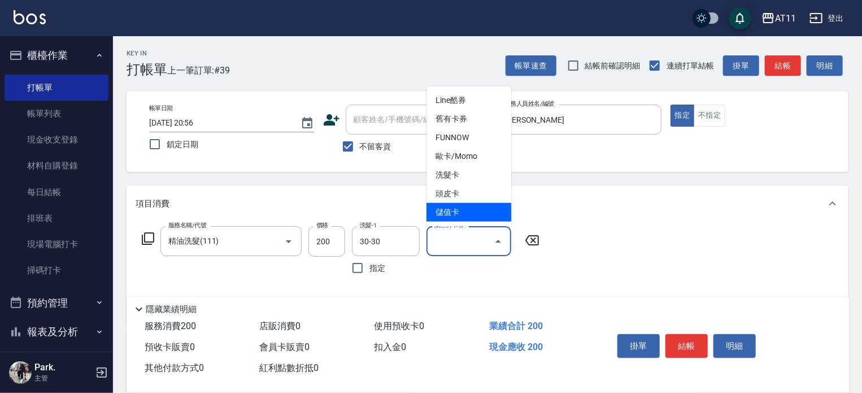
type input "儲值卡"
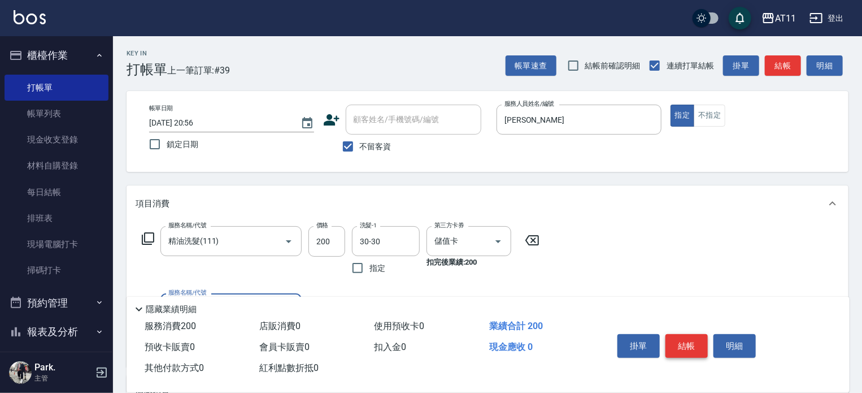
click at [689, 344] on button "結帳" at bounding box center [687, 346] width 42 height 24
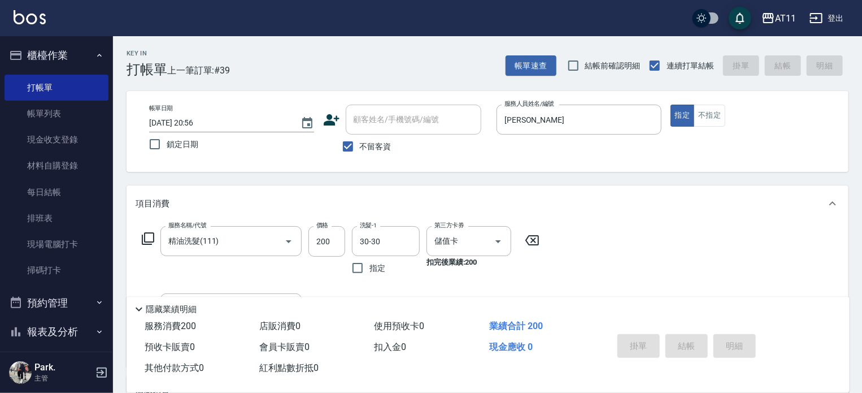
type input "2025/10/08 20:57"
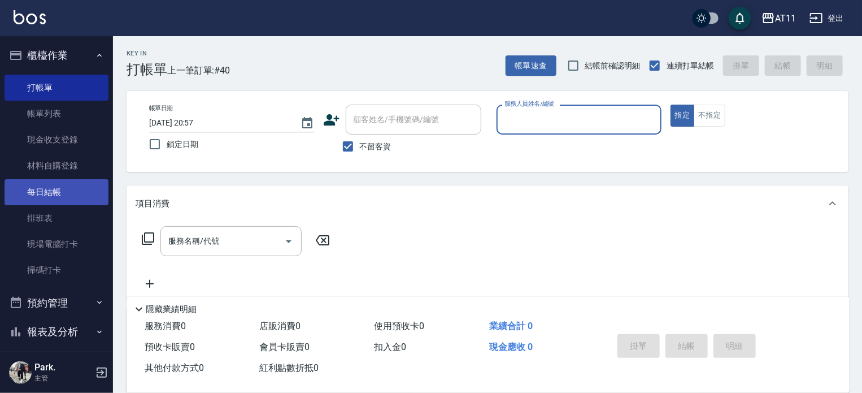
click at [50, 198] on link "每日結帳" at bounding box center [57, 192] width 104 height 26
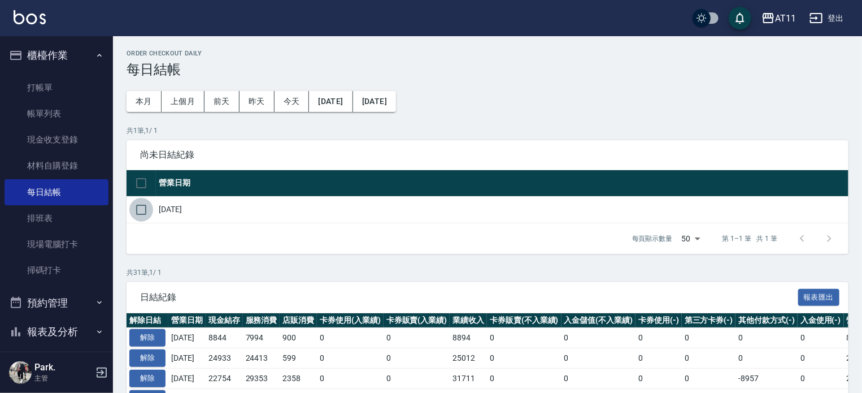
click at [137, 209] on input "checkbox" at bounding box center [141, 210] width 24 height 24
checkbox input "true"
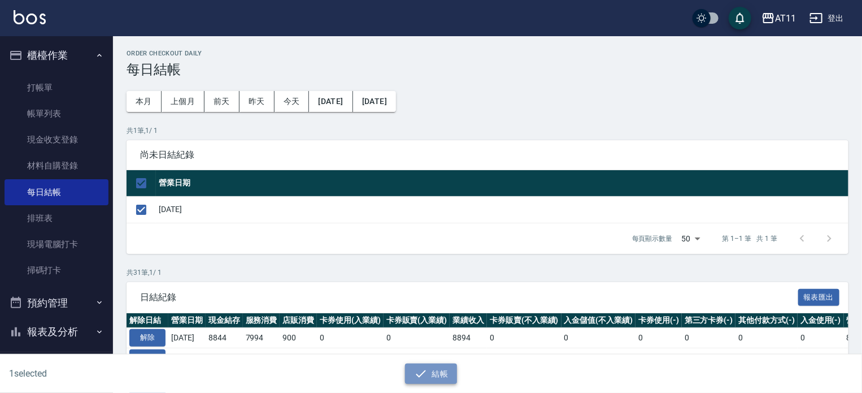
click at [439, 370] on button "結帳" at bounding box center [431, 373] width 53 height 21
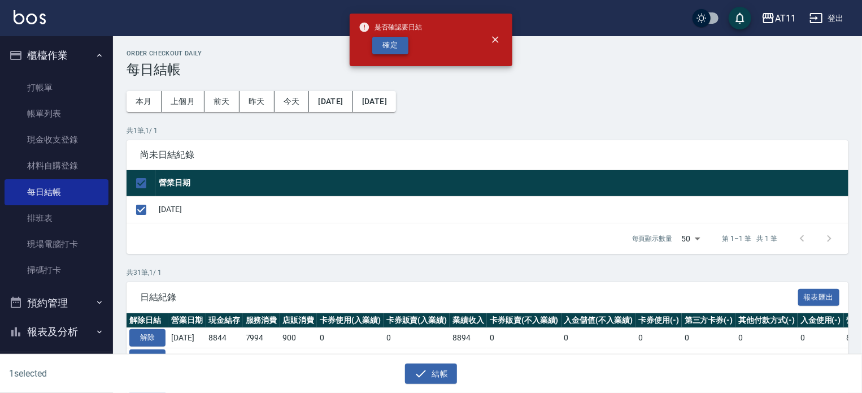
click at [387, 44] on button "確定" at bounding box center [390, 46] width 36 height 18
checkbox input "false"
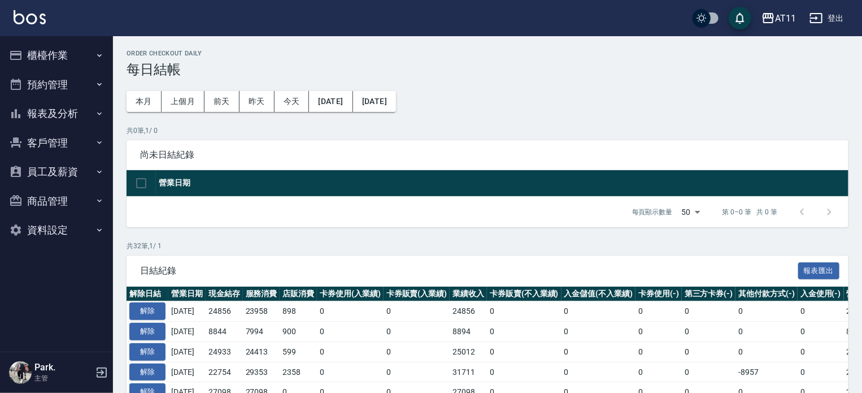
click at [75, 118] on button "報表及分析" at bounding box center [57, 113] width 104 height 29
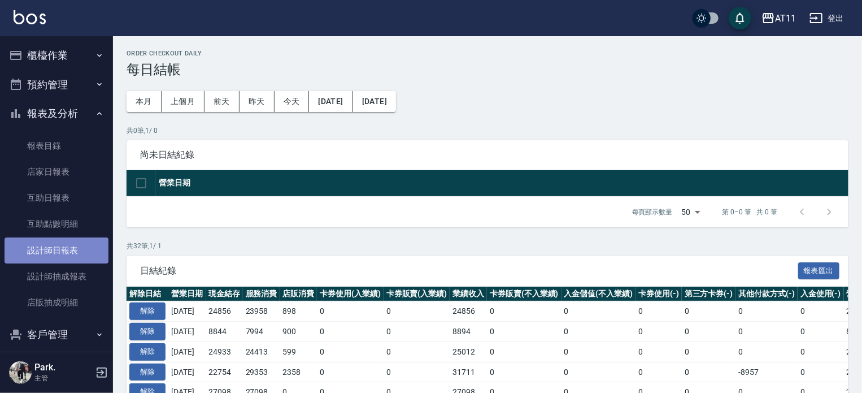
drag, startPoint x: 69, startPoint y: 246, endPoint x: 191, endPoint y: 254, distance: 122.4
click at [69, 247] on link "設計師日報表" at bounding box center [57, 250] width 104 height 26
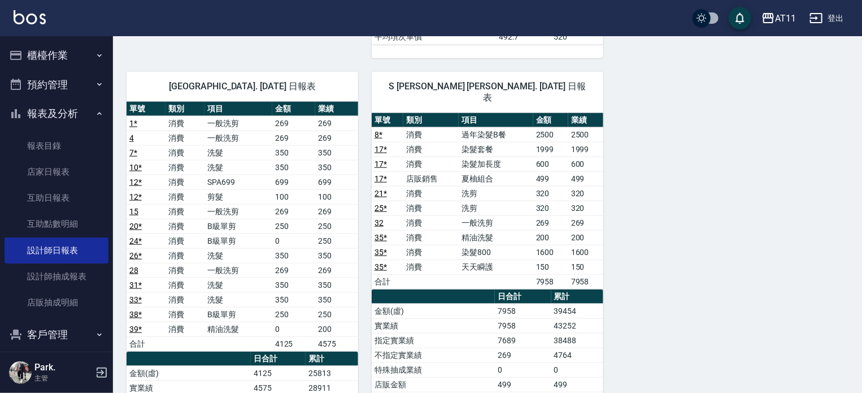
scroll to position [396, 0]
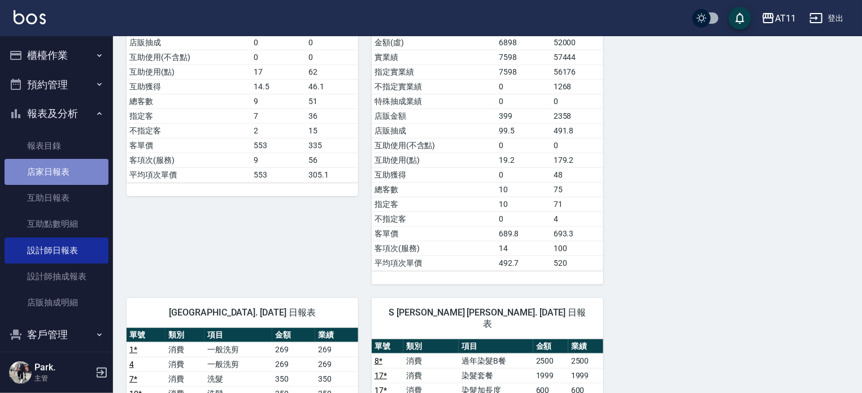
click at [59, 173] on link "店家日報表" at bounding box center [57, 172] width 104 height 26
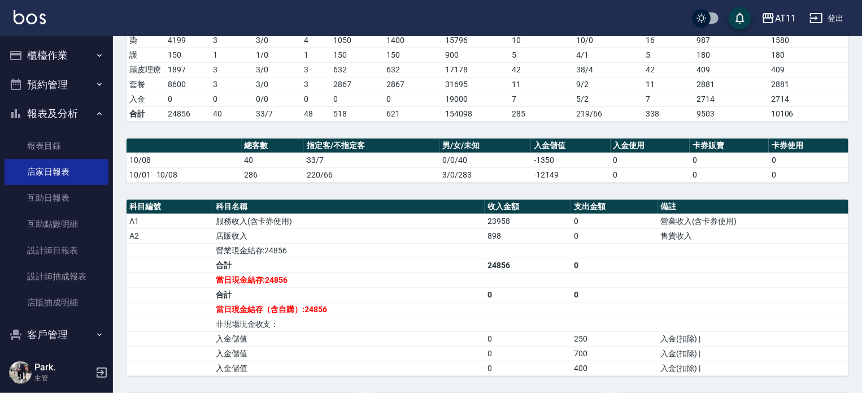
scroll to position [226, 0]
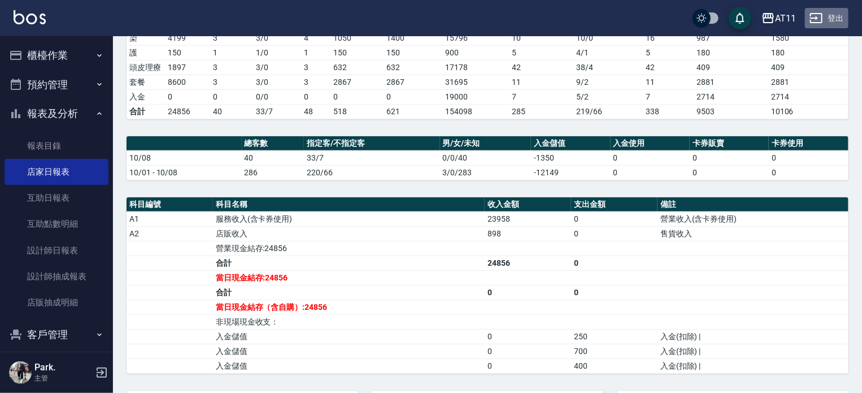
click at [827, 16] on button "登出" at bounding box center [827, 18] width 44 height 21
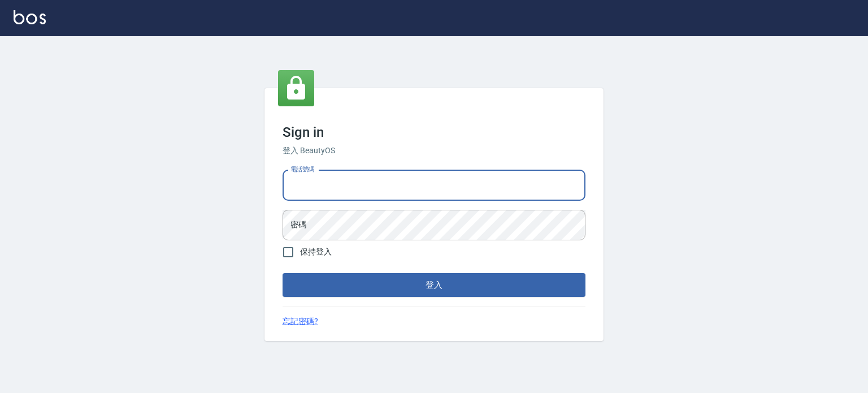
click at [444, 188] on input "電話號碼" at bounding box center [434, 185] width 303 height 31
type input "0987925494"
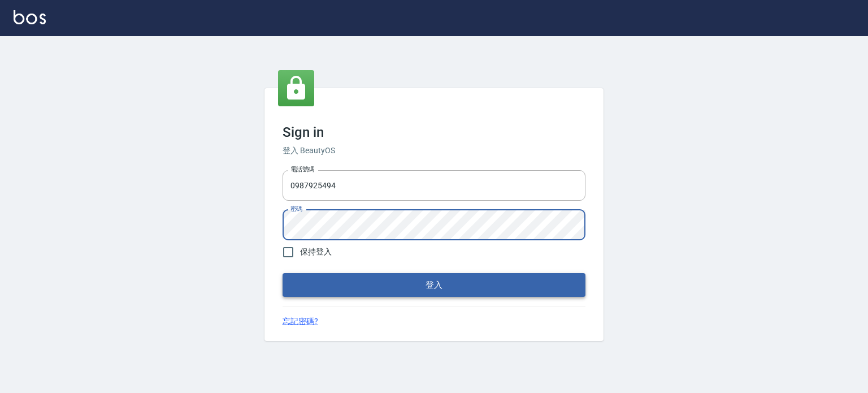
click at [283, 273] on button "登入" at bounding box center [434, 285] width 303 height 24
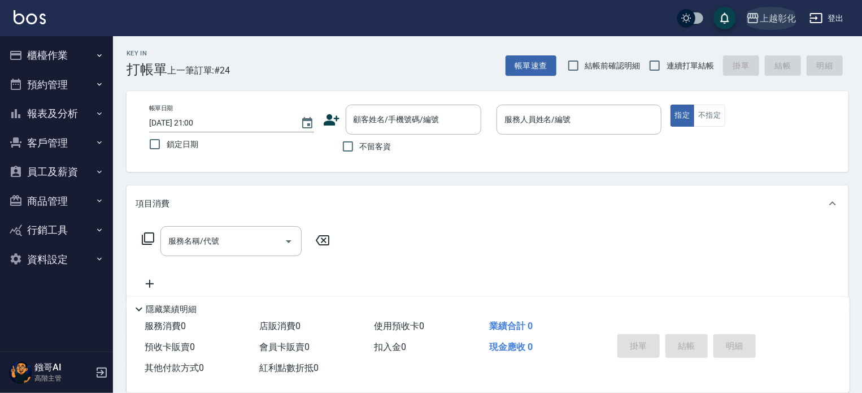
click at [782, 9] on button "上越彰化" at bounding box center [771, 18] width 59 height 23
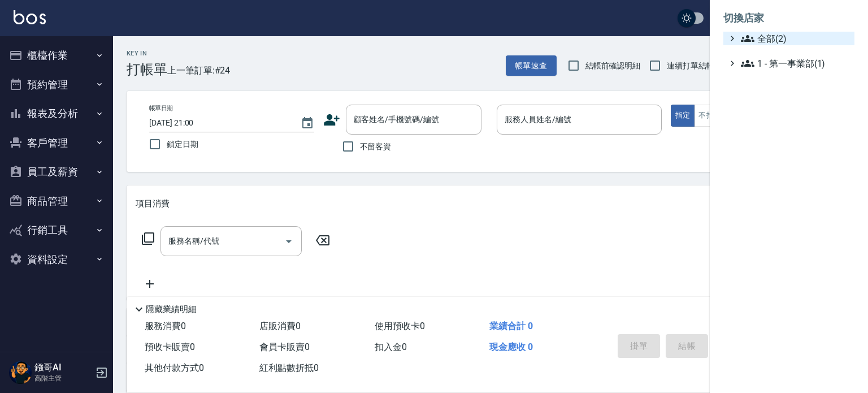
click at [772, 38] on span "全部(2)" at bounding box center [795, 39] width 109 height 14
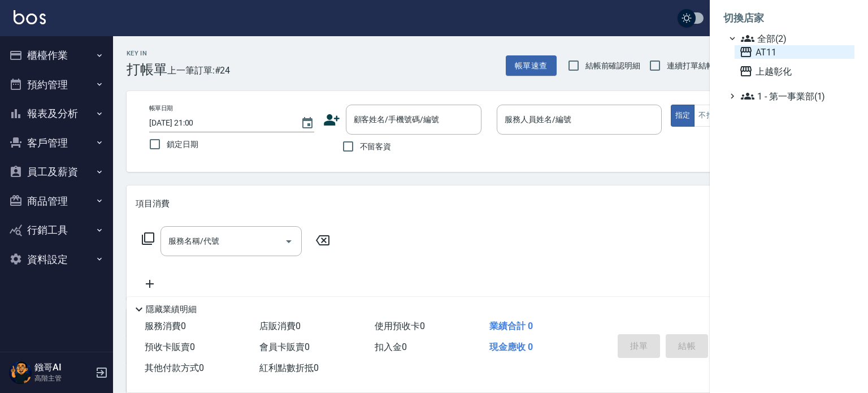
click at [780, 57] on span "AT11" at bounding box center [794, 52] width 111 height 14
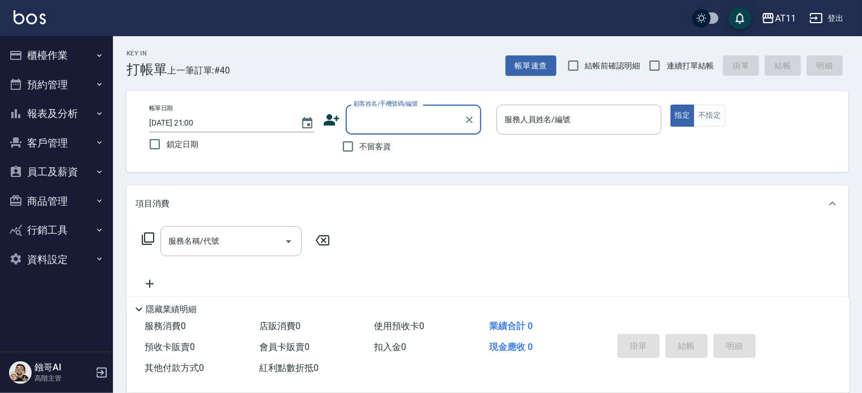
click at [56, 116] on button "報表及分析" at bounding box center [57, 113] width 104 height 29
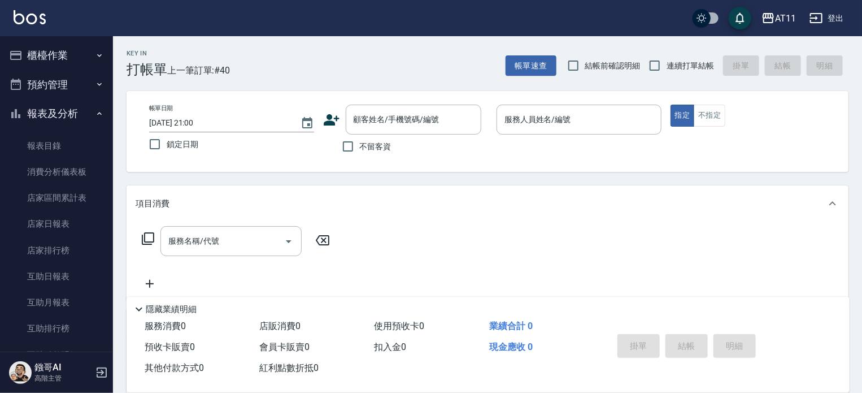
click at [50, 112] on button "報表及分析" at bounding box center [57, 113] width 104 height 29
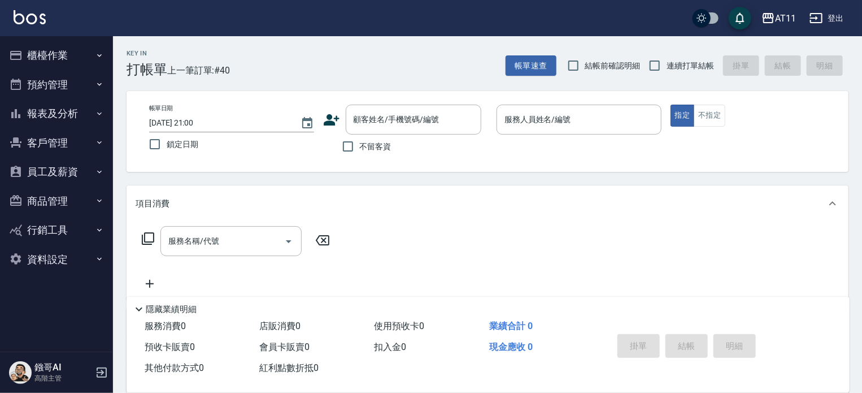
click at [67, 174] on button "員工及薪資" at bounding box center [57, 171] width 104 height 29
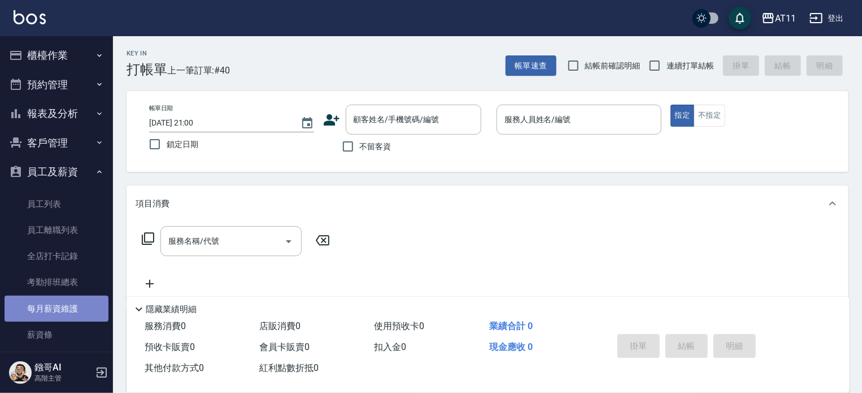
click at [70, 314] on link "每月薪資維護" at bounding box center [57, 309] width 104 height 26
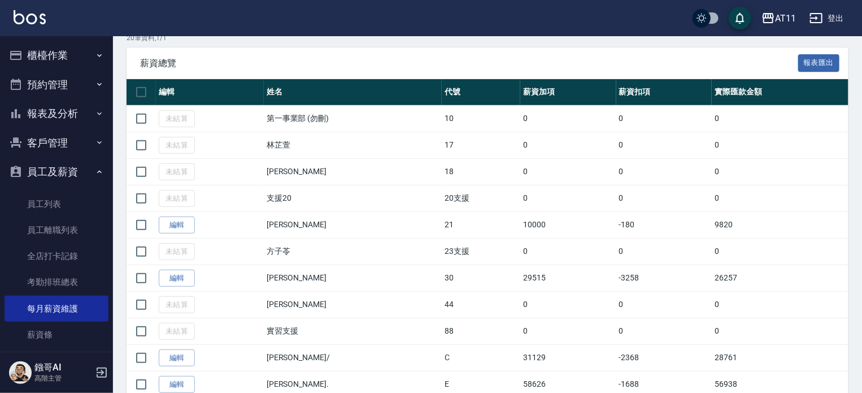
scroll to position [226, 0]
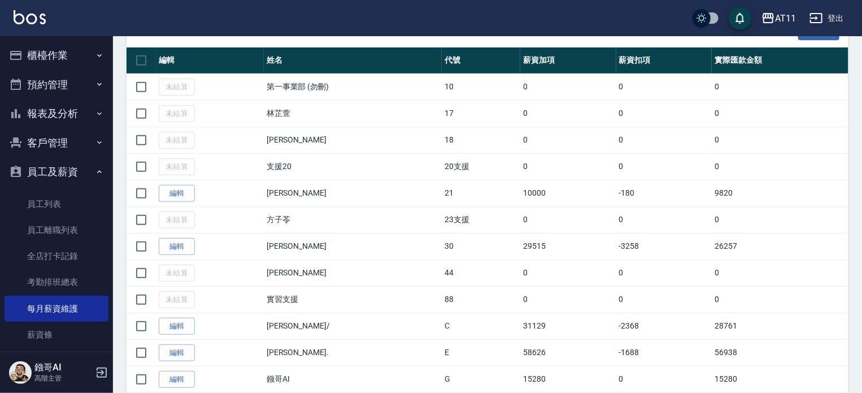
click at [830, 15] on button "登出" at bounding box center [827, 18] width 44 height 21
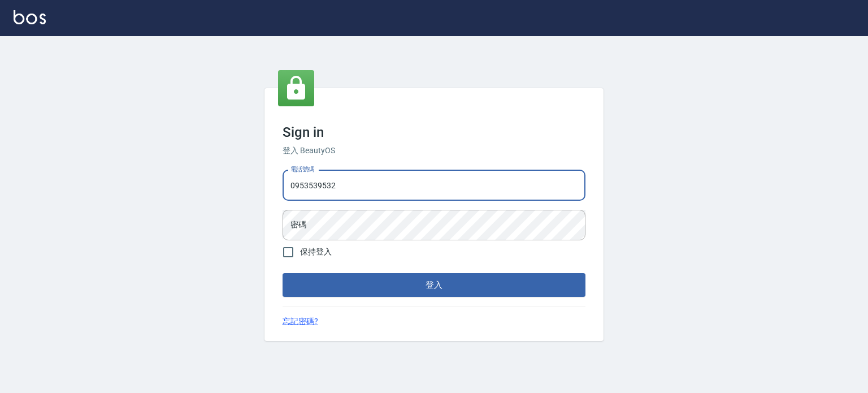
type input "0953539532"
click at [283, 273] on button "登入" at bounding box center [434, 285] width 303 height 24
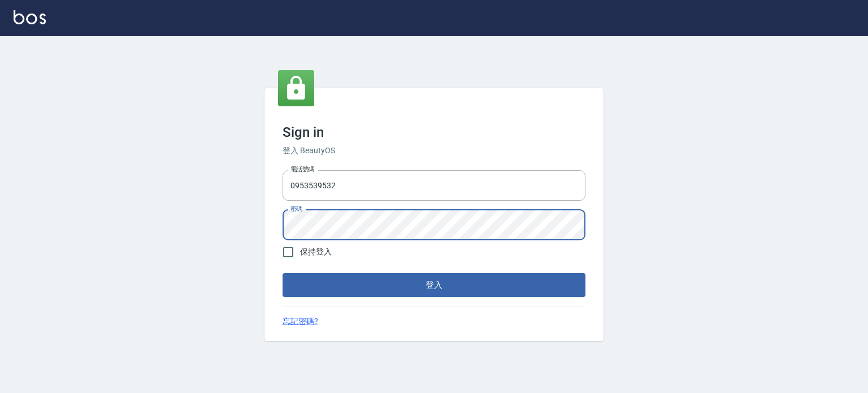
click at [283, 273] on button "登入" at bounding box center [434, 285] width 303 height 24
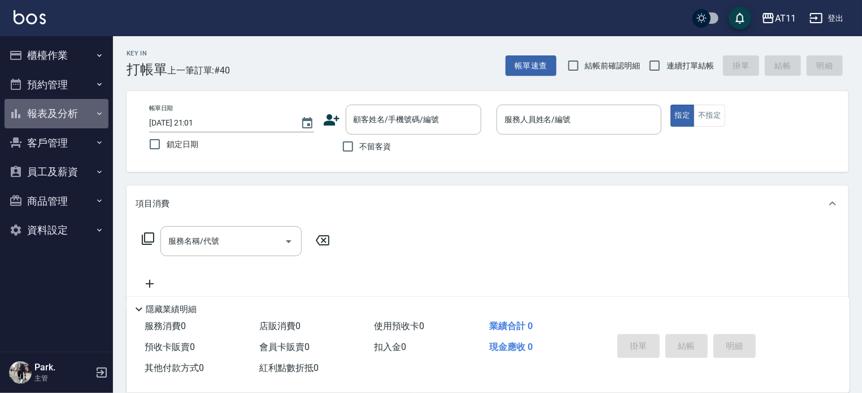
click at [53, 112] on button "報表及分析" at bounding box center [57, 113] width 104 height 29
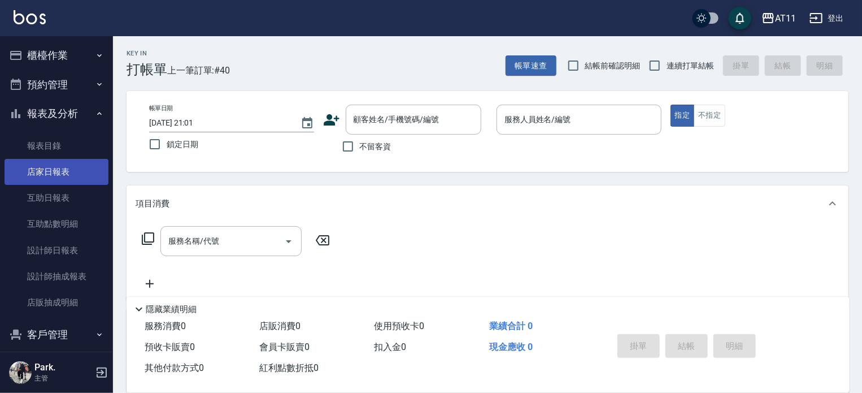
click at [66, 163] on link "店家日報表" at bounding box center [57, 172] width 104 height 26
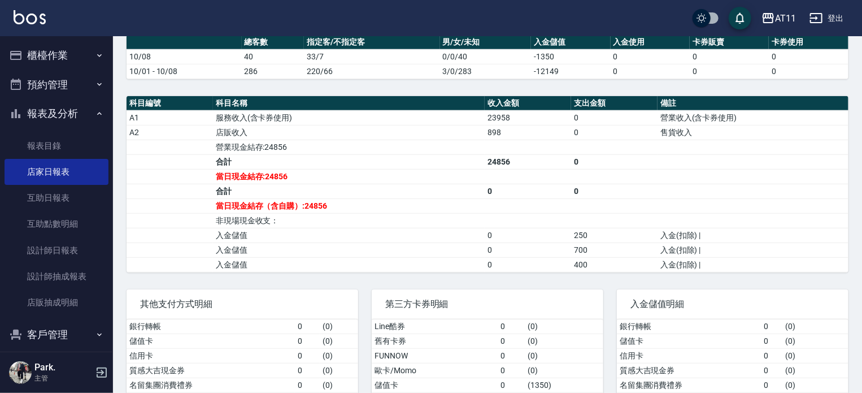
scroll to position [393, 0]
